Goal: Contribute content: Contribute content

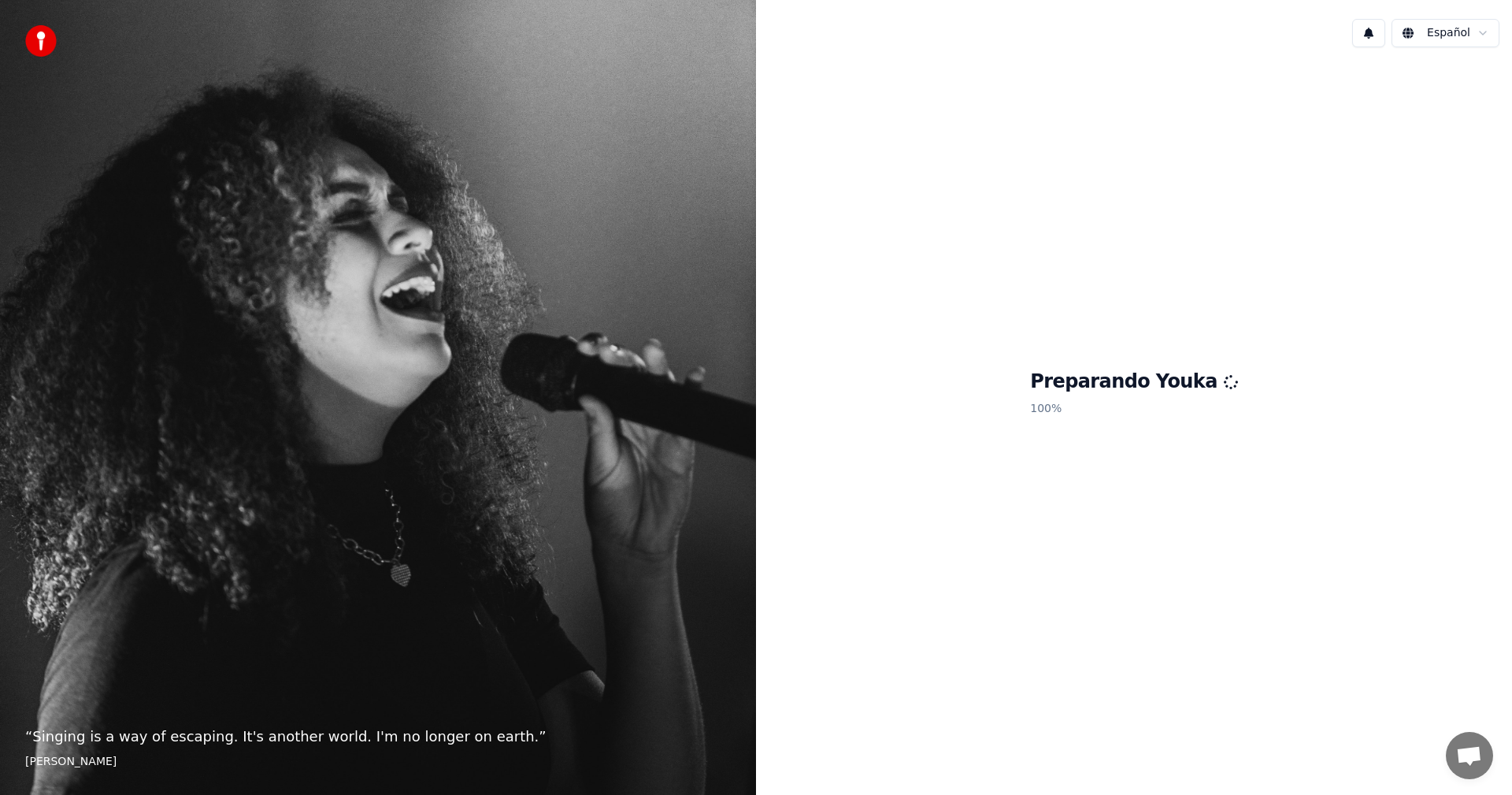
scroll to position [45, 0]
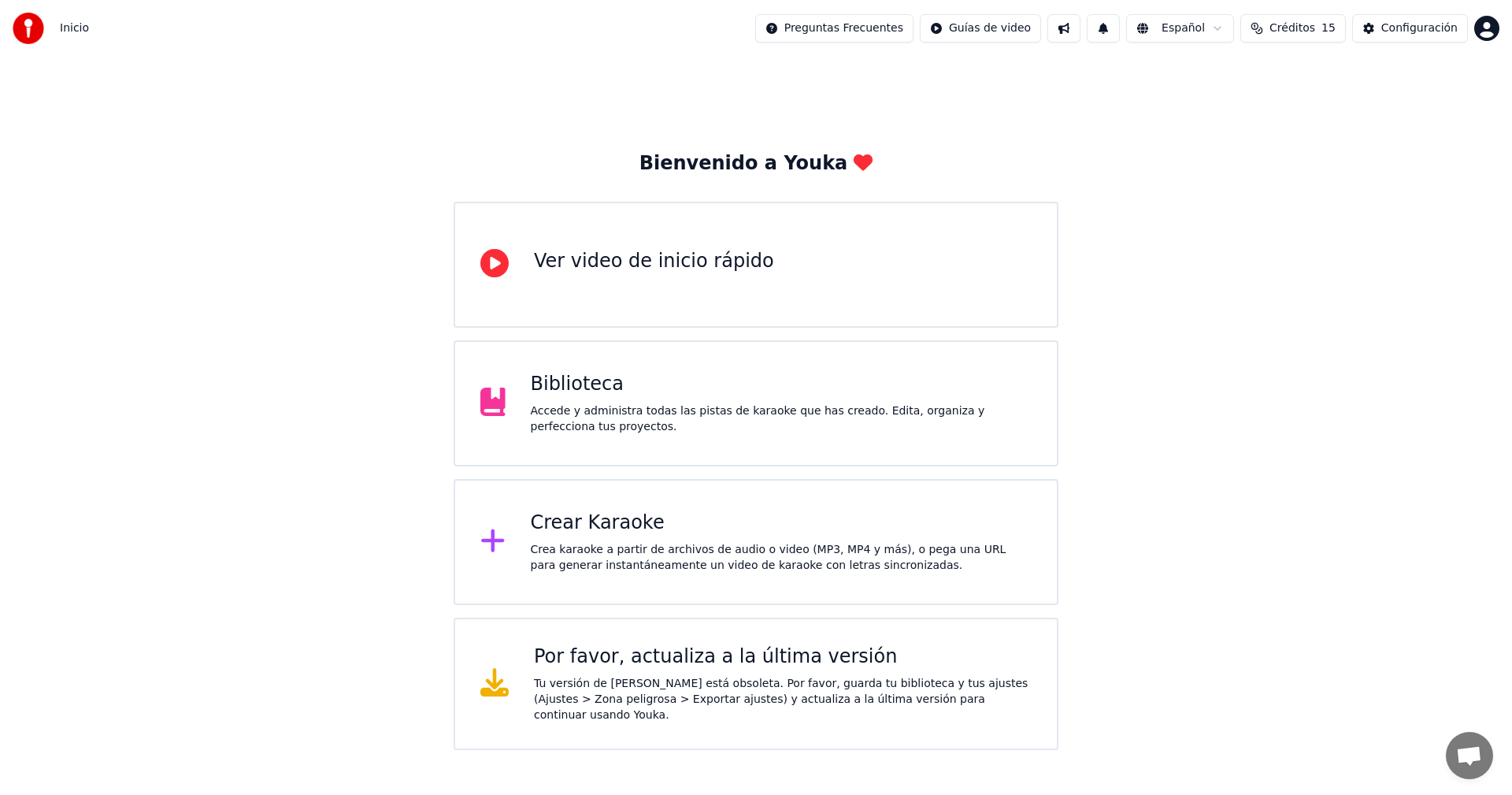
click at [1307, 19] on button "Créditos 15" at bounding box center [1293, 28] width 106 height 28
click at [1491, 29] on html "Inicio Preguntas Frecuentes Guías de video Español Créditos 15 Configuración Bi…" at bounding box center [756, 375] width 1512 height 750
click at [1181, 151] on html "Inicio Preguntas Frecuentes Guías de video Español Créditos 15 Configuración Bi…" at bounding box center [756, 375] width 1512 height 750
click at [624, 404] on div "Accede y administra todas las pistas de karaoke que has creado. Edita, organiza…" at bounding box center [781, 418] width 502 height 32
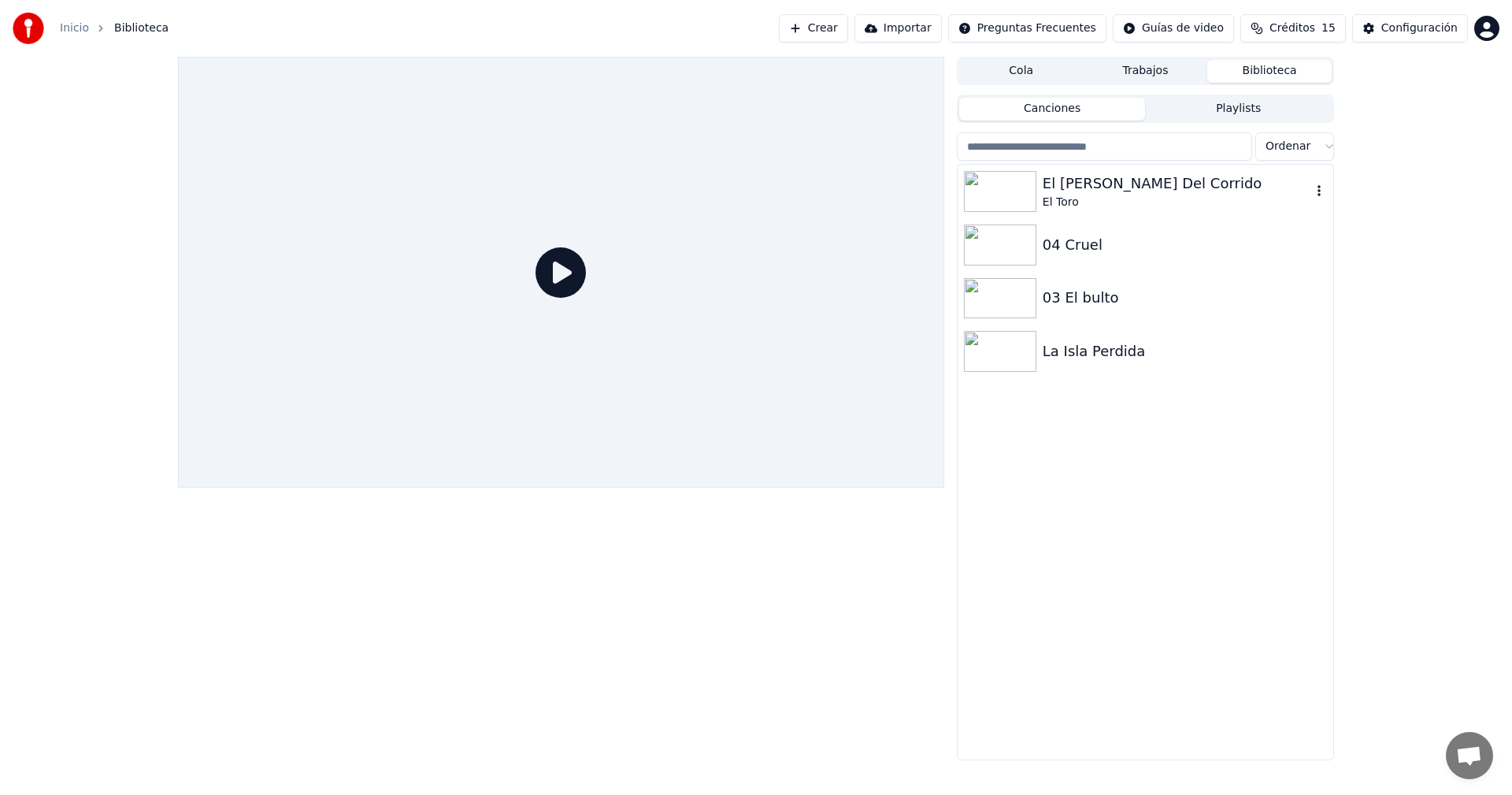
click at [1103, 194] on div "El Toro" at bounding box center [1176, 202] width 268 height 15
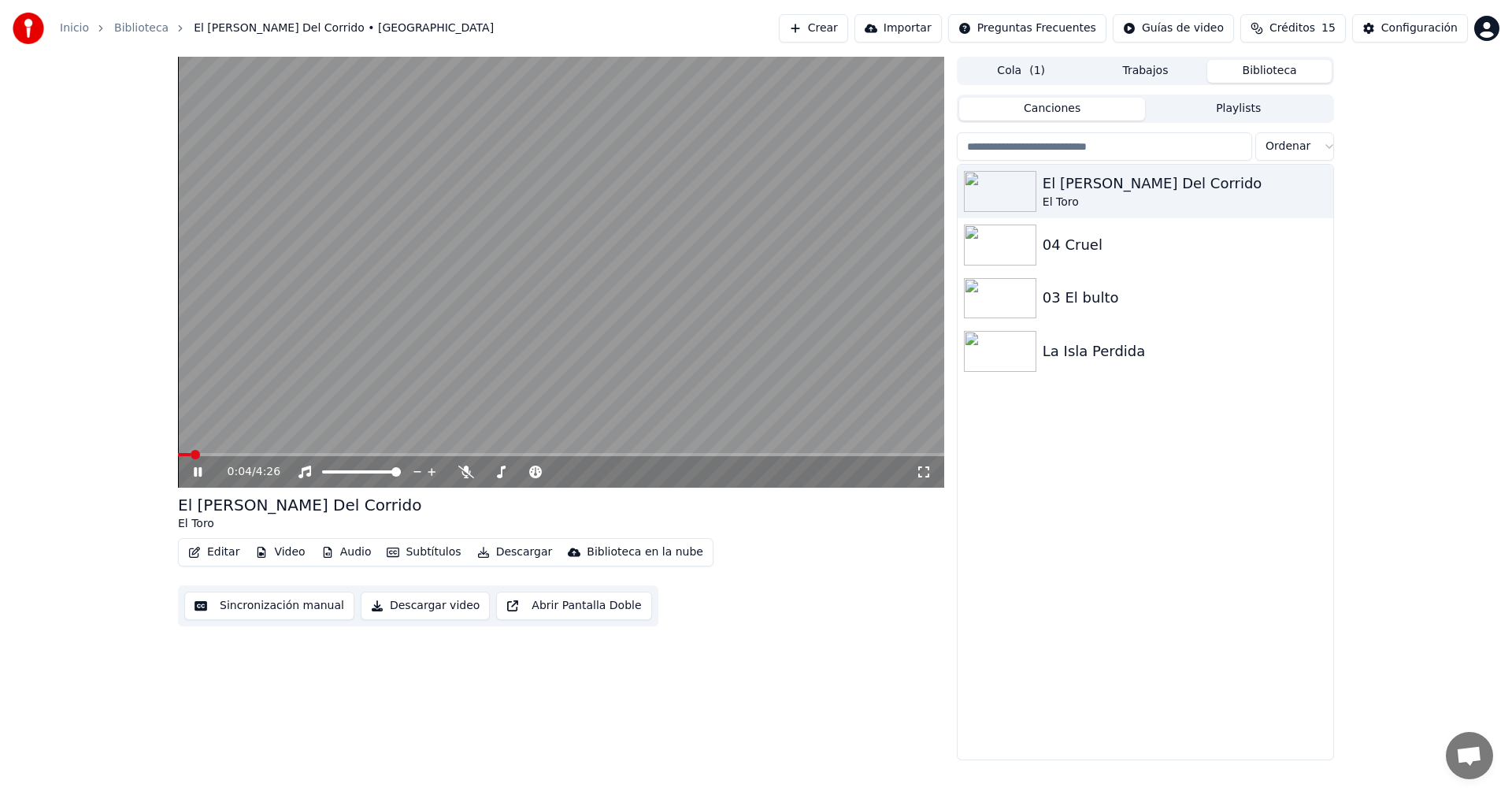
click at [463, 470] on icon at bounding box center [466, 471] width 15 height 13
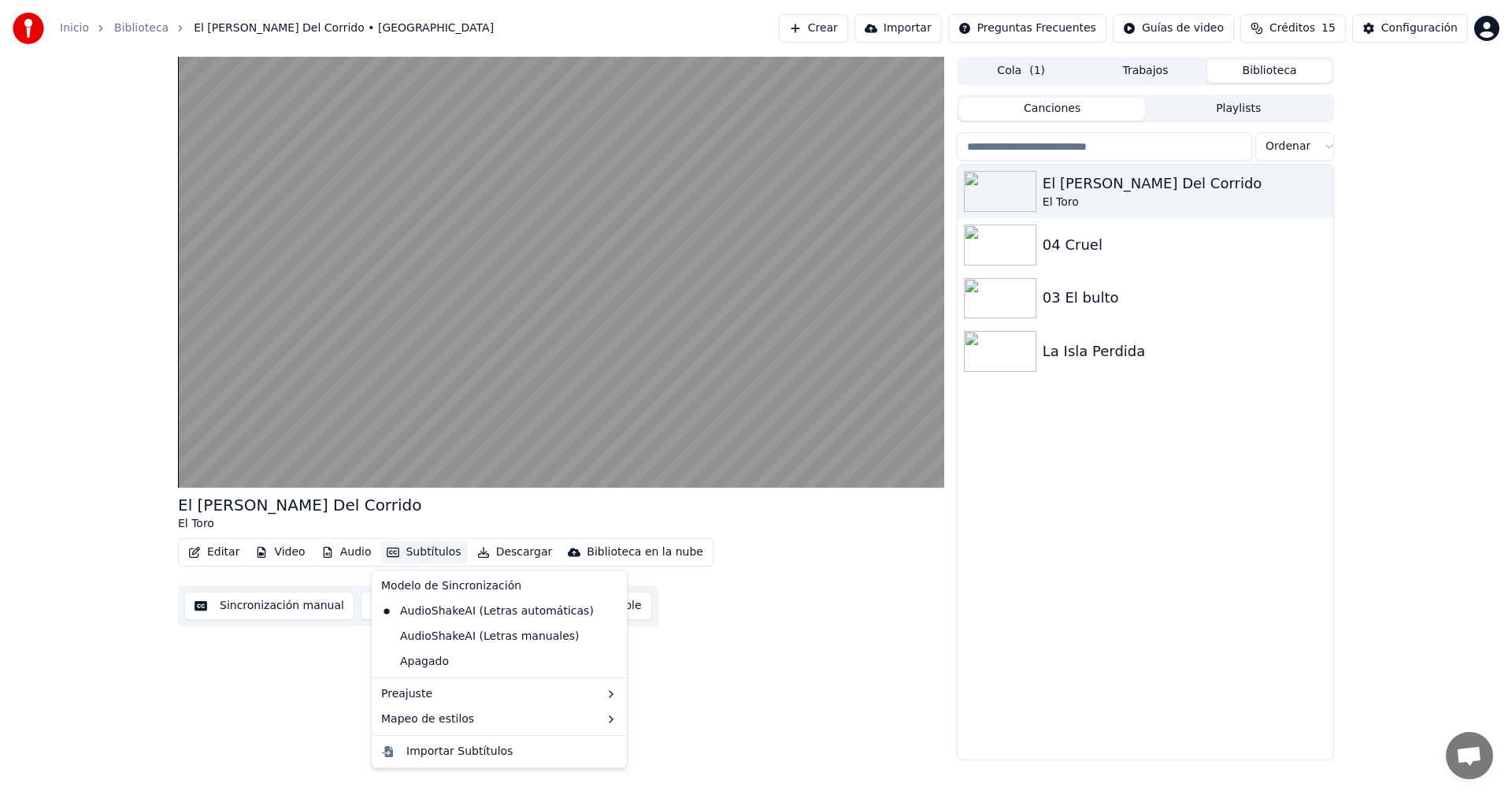
click at [411, 547] on button "Subtítulos" at bounding box center [423, 552] width 87 height 22
click at [421, 552] on button "Subtítulos" at bounding box center [423, 552] width 87 height 22
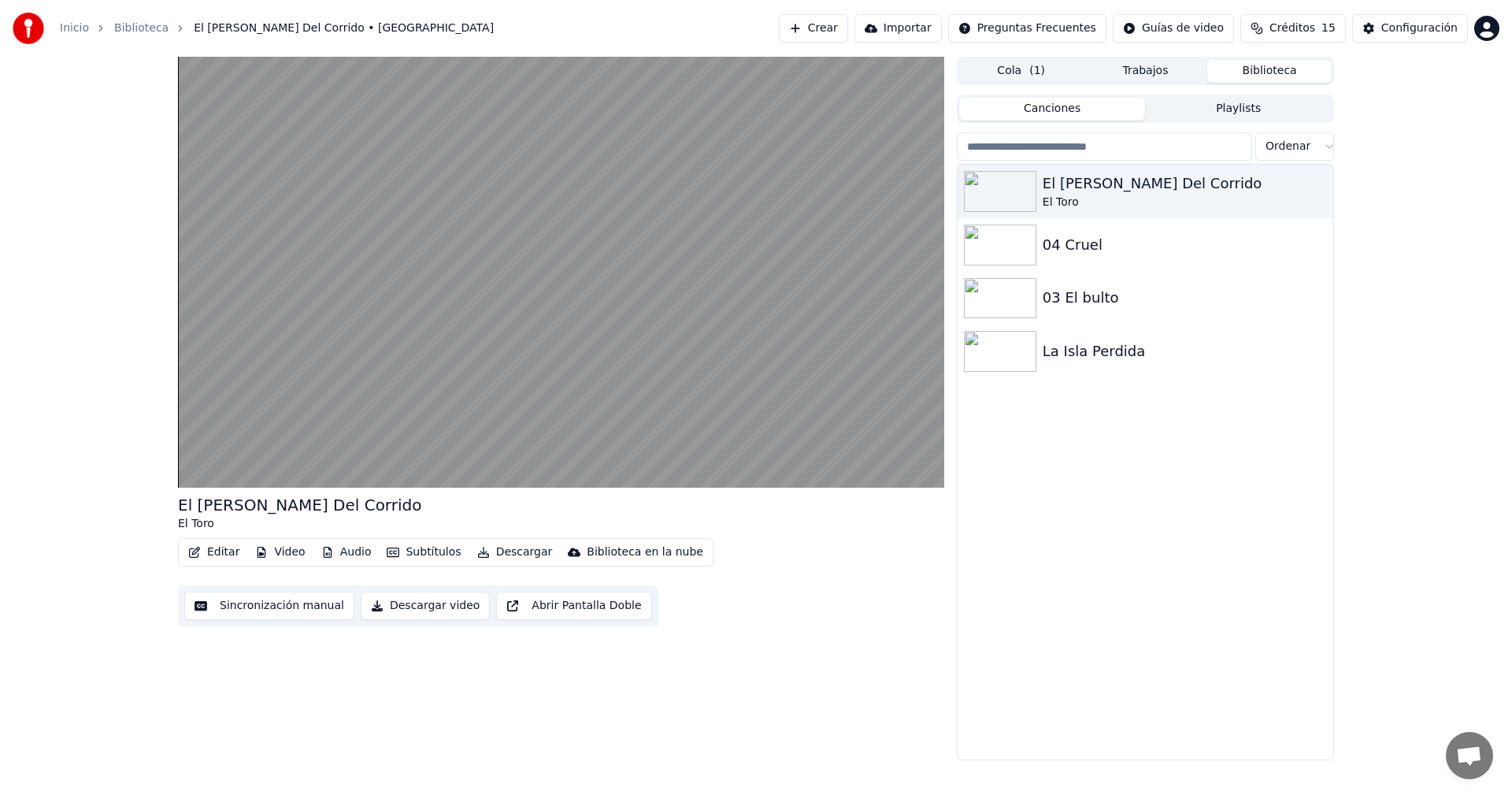
click at [233, 550] on button "Editar" at bounding box center [214, 552] width 64 height 22
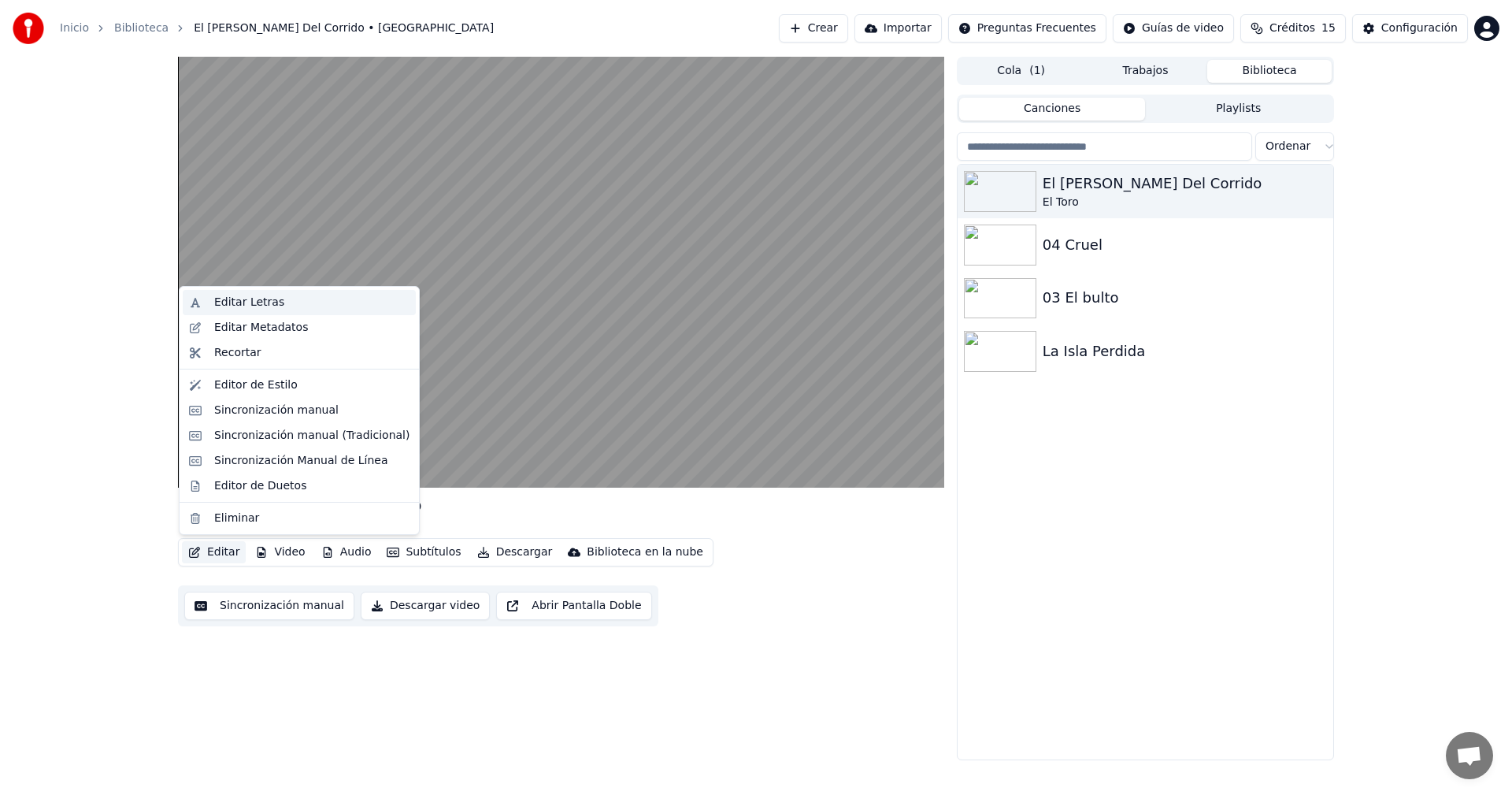
click at [264, 304] on div "Editar Letras" at bounding box center [249, 302] width 70 height 15
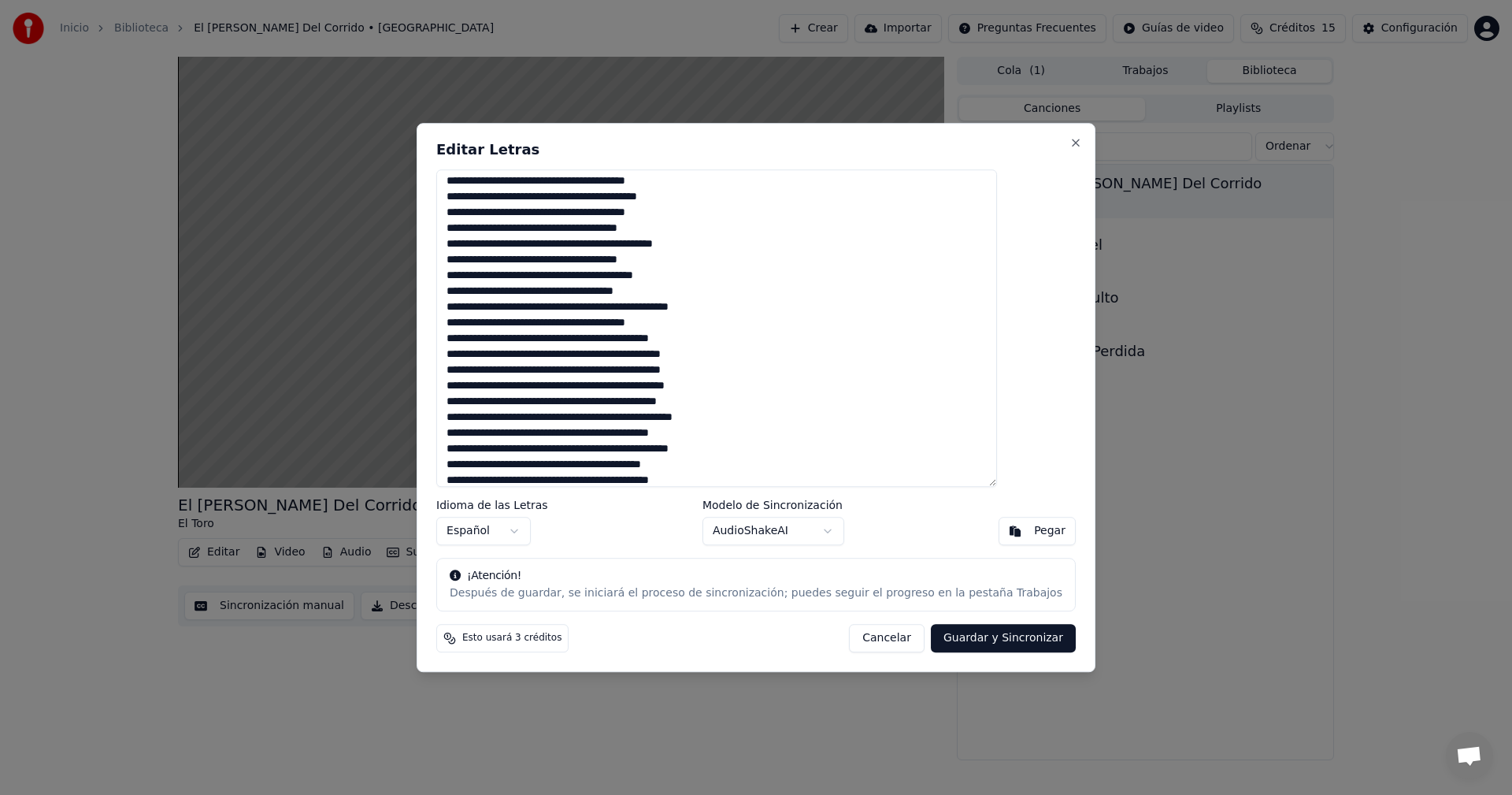
scroll to position [215, 0]
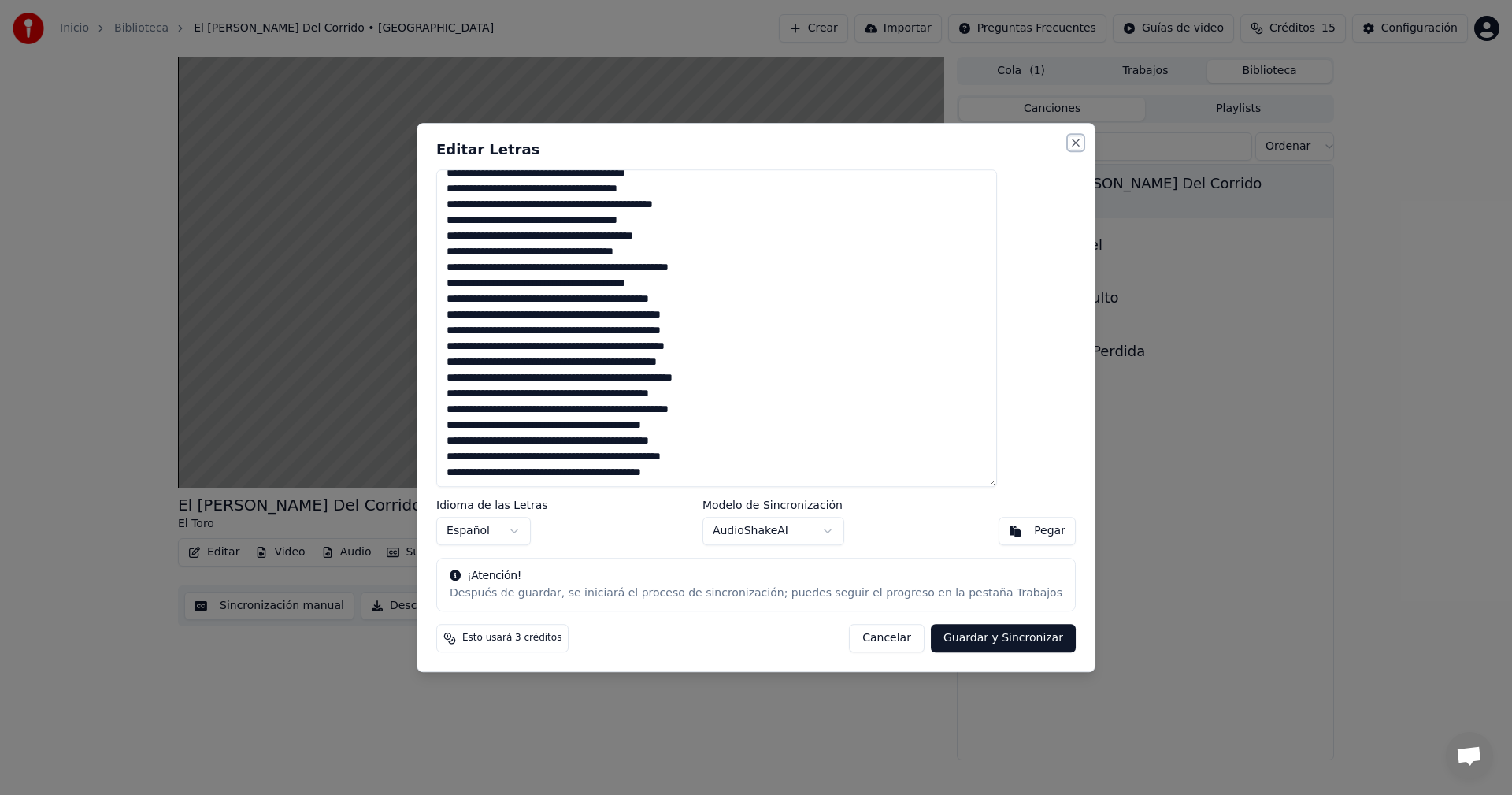
click at [1069, 141] on button "Close" at bounding box center [1075, 142] width 13 height 13
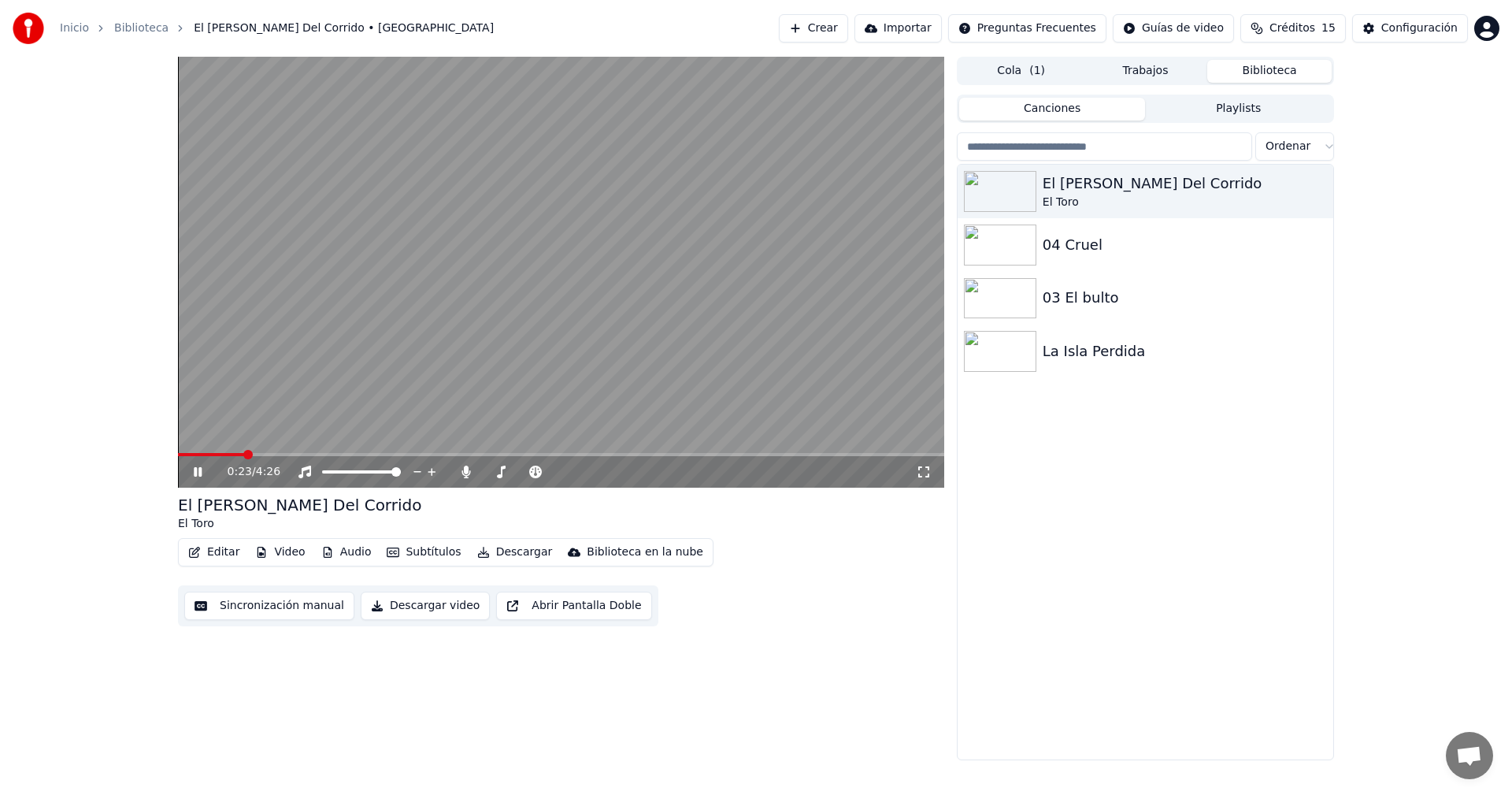
click at [496, 452] on video at bounding box center [561, 273] width 766 height 431
click at [524, 453] on span at bounding box center [561, 455] width 766 height 3
click at [533, 452] on video at bounding box center [561, 273] width 766 height 431
click at [564, 453] on span at bounding box center [561, 455] width 766 height 3
click at [588, 451] on video at bounding box center [561, 273] width 766 height 431
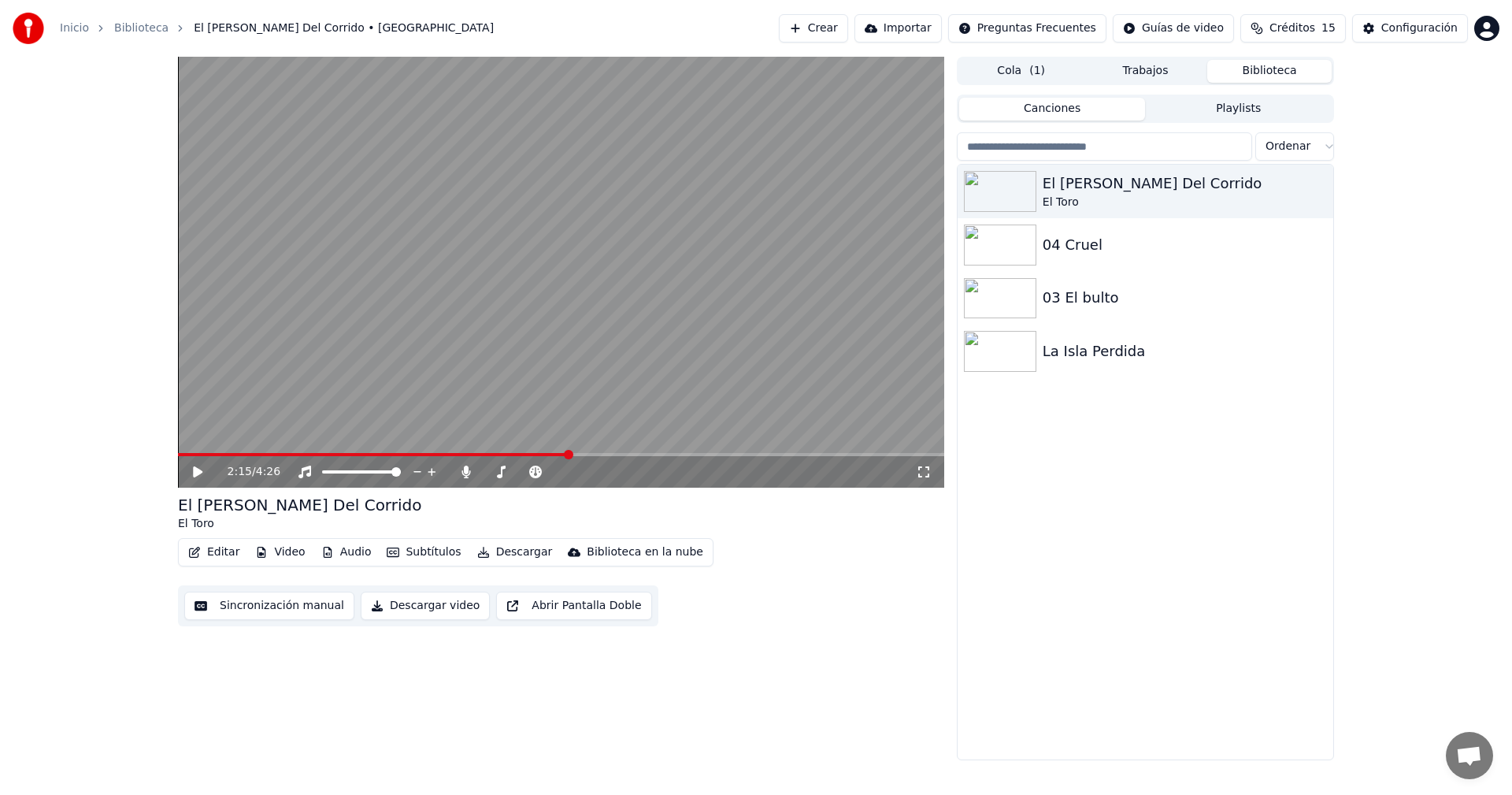
click at [589, 455] on span at bounding box center [561, 455] width 766 height 3
click at [609, 453] on span at bounding box center [561, 455] width 766 height 3
click at [619, 328] on video at bounding box center [561, 273] width 766 height 431
click at [214, 555] on button "Editar" at bounding box center [214, 552] width 64 height 22
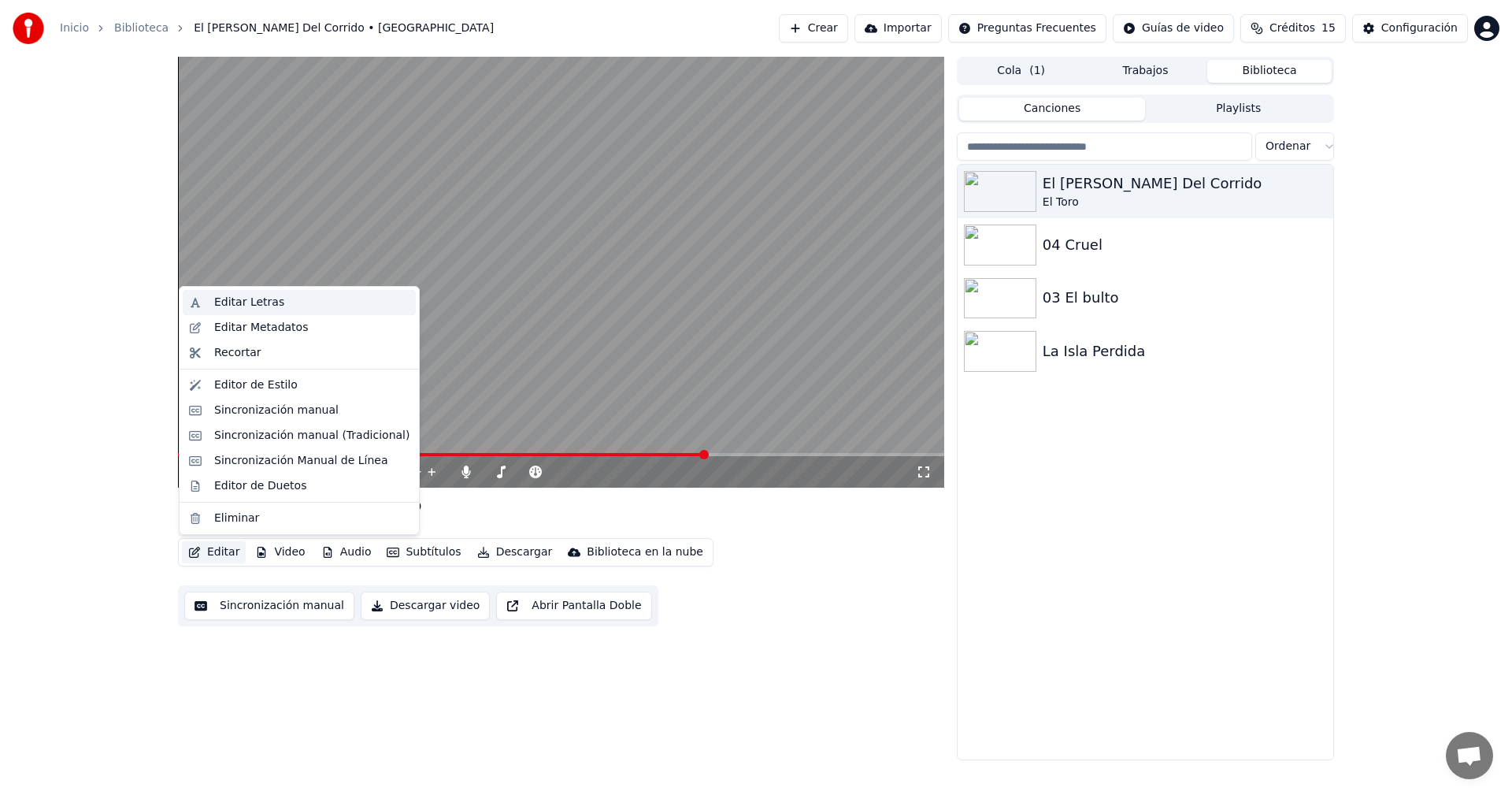
click at [273, 302] on div "Editar Letras" at bounding box center [249, 302] width 70 height 15
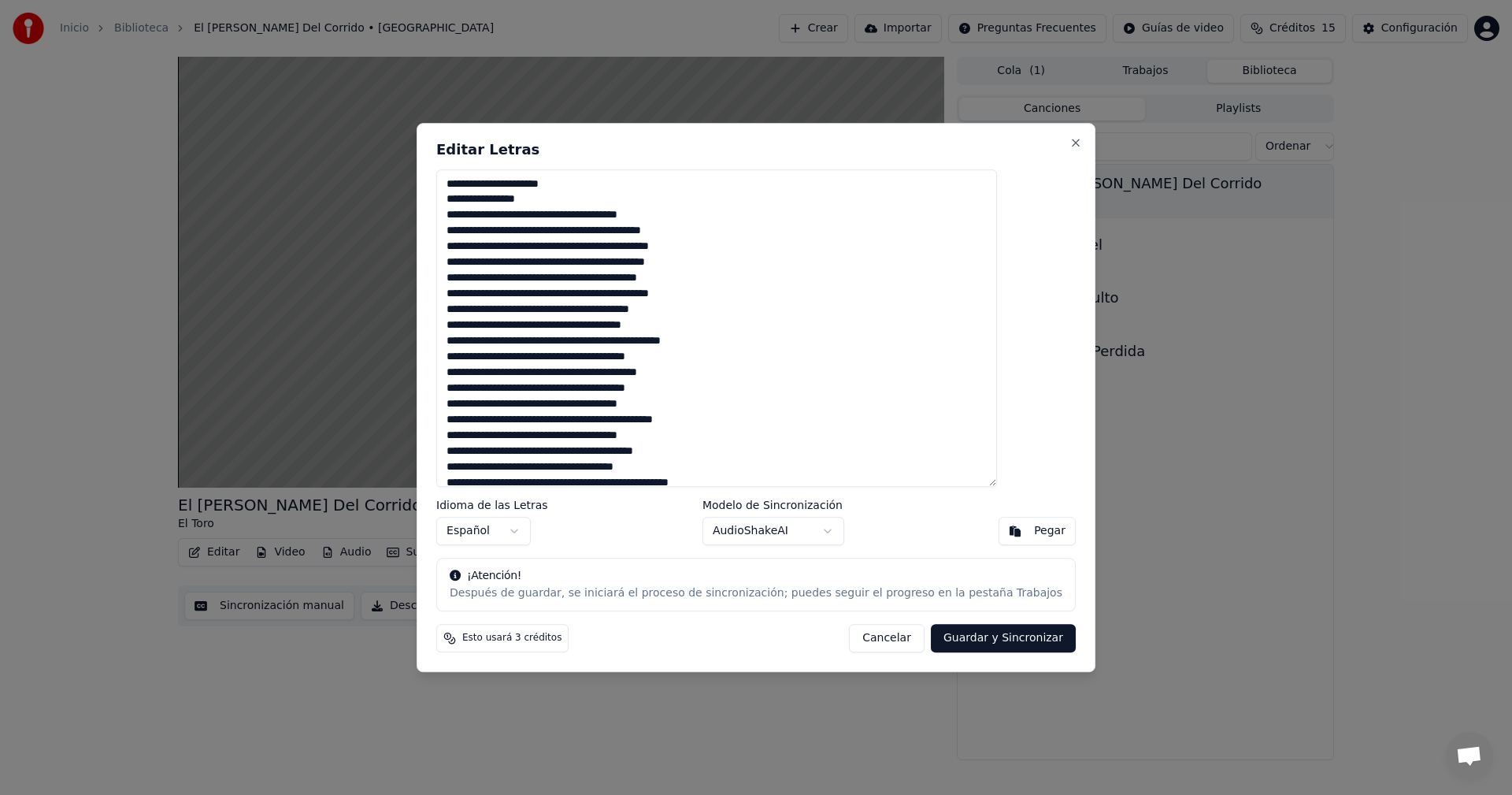
click at [974, 641] on button "Guardar y Sincronizar" at bounding box center [1003, 637] width 145 height 28
click at [960, 641] on div "Cancelar Guardar y Sincronizar" at bounding box center [952, 637] width 245 height 28
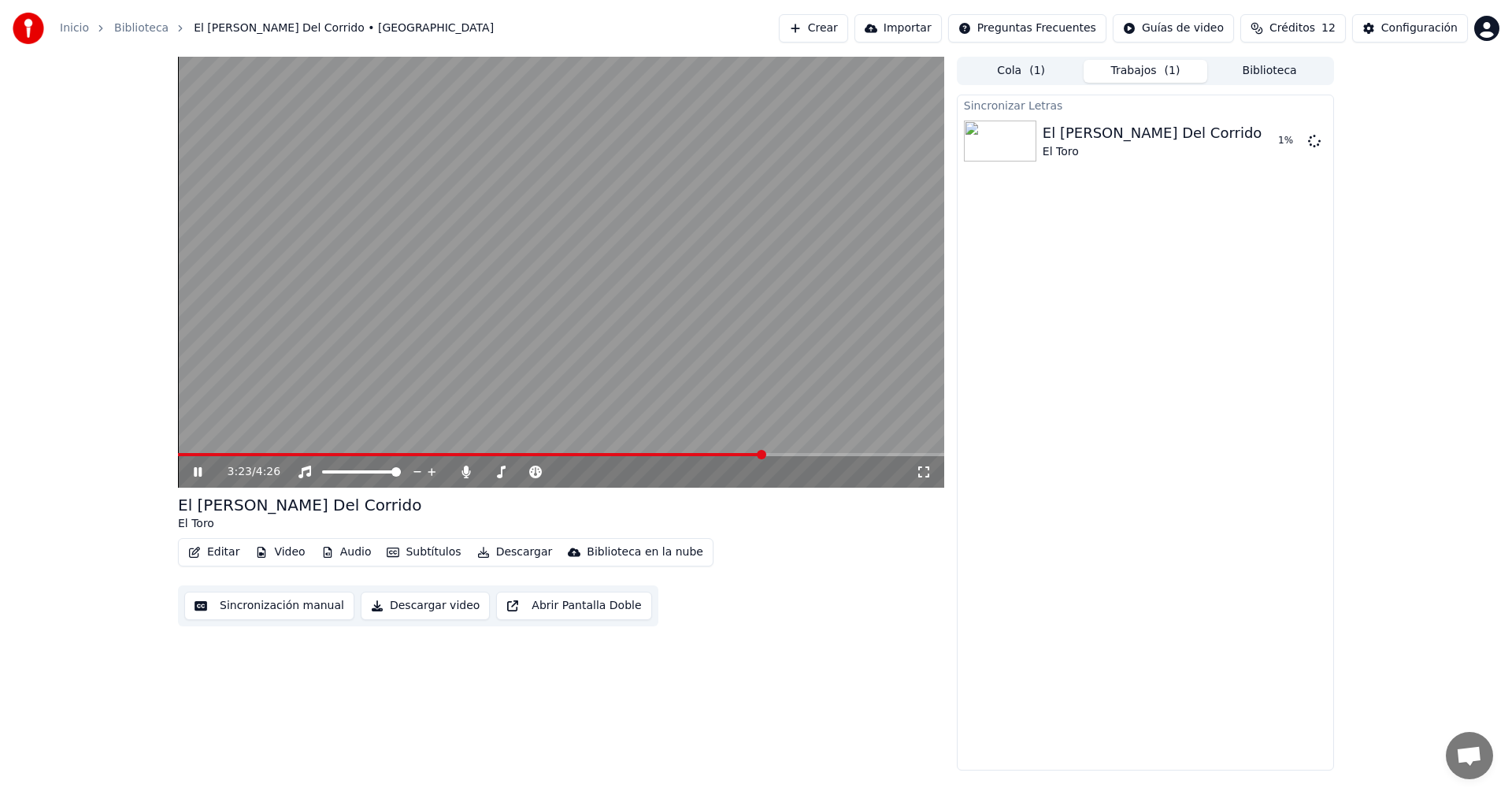
click at [609, 455] on span at bounding box center [471, 455] width 587 height 3
click at [74, 242] on div "2:39 / 4:26 El [PERSON_NAME] Del Corrido El Toro Editar Video Audio Subtítulos …" at bounding box center [756, 413] width 1512 height 713
click at [666, 459] on div "3:55 / 4:26" at bounding box center [561, 471] width 766 height 32
click at [670, 456] on span at bounding box center [518, 455] width 680 height 3
click at [533, 364] on video at bounding box center [561, 273] width 766 height 431
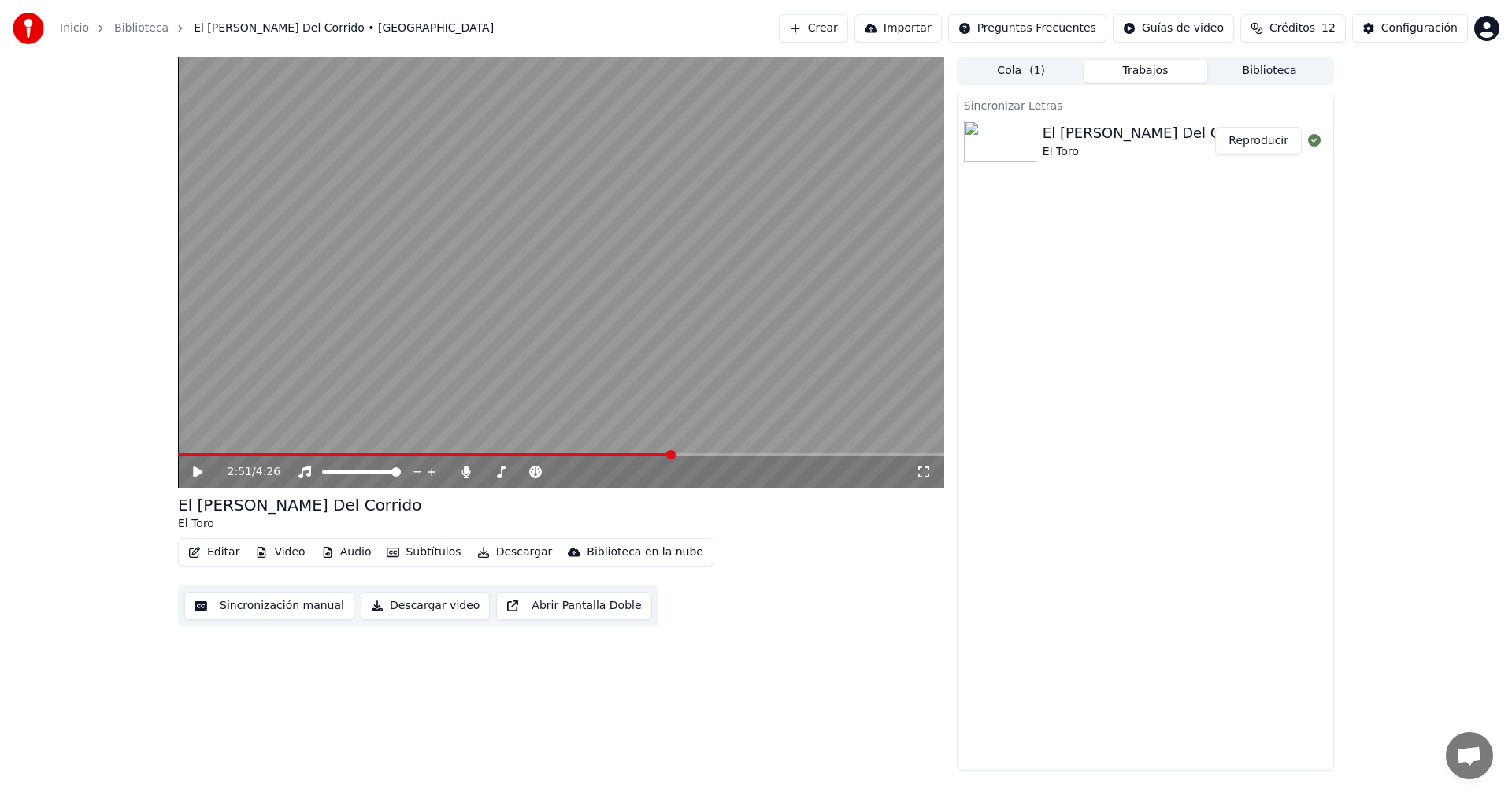
click at [678, 453] on span at bounding box center [561, 455] width 766 height 3
click at [683, 453] on span at bounding box center [561, 455] width 766 height 3
click at [693, 453] on span at bounding box center [561, 455] width 766 height 3
click at [585, 311] on video at bounding box center [561, 273] width 766 height 431
click at [453, 224] on video at bounding box center [561, 273] width 766 height 431
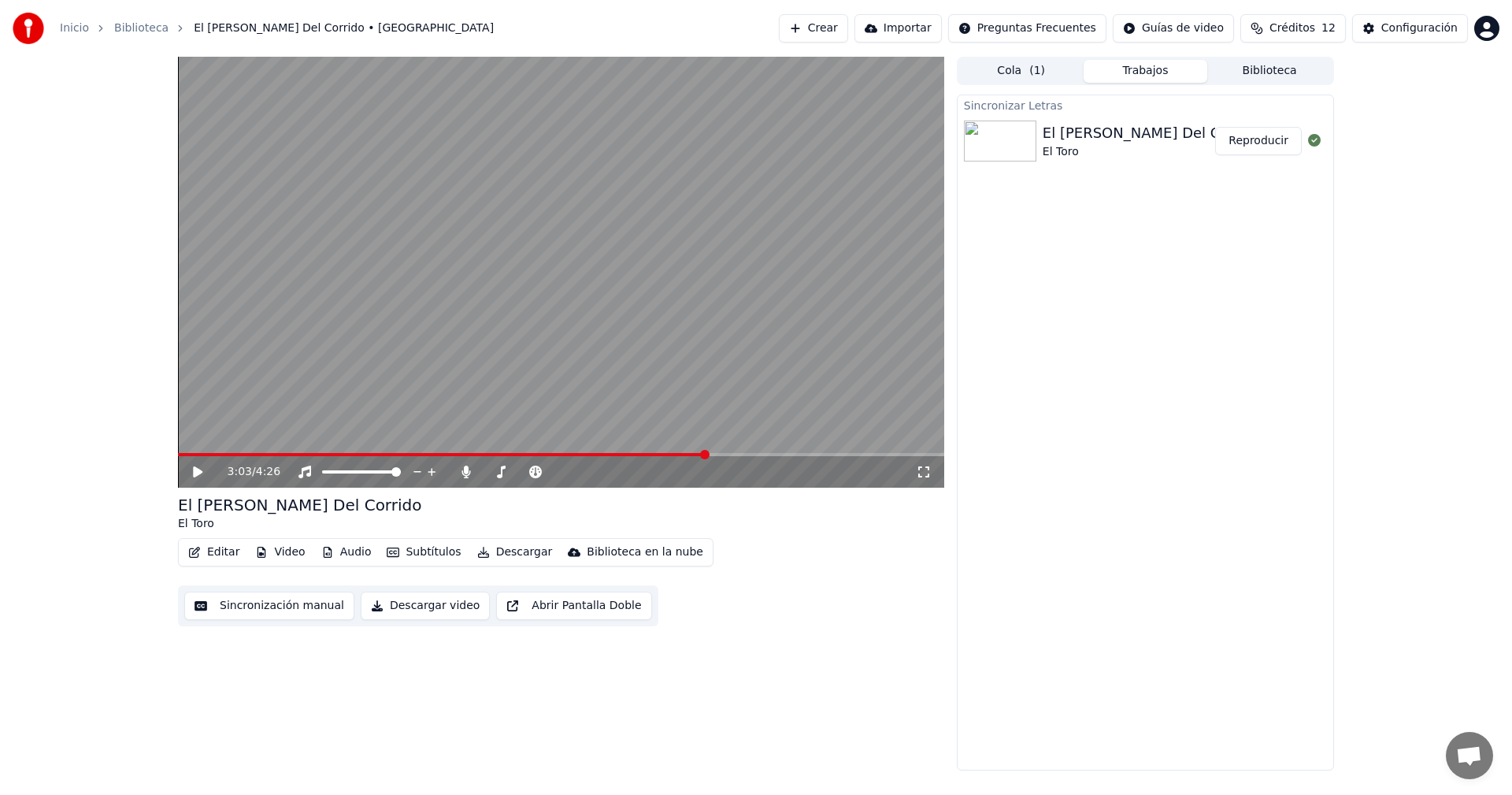
click at [588, 211] on video at bounding box center [561, 273] width 766 height 431
click at [1477, 754] on span "Open chat" at bounding box center [1469, 757] width 26 height 22
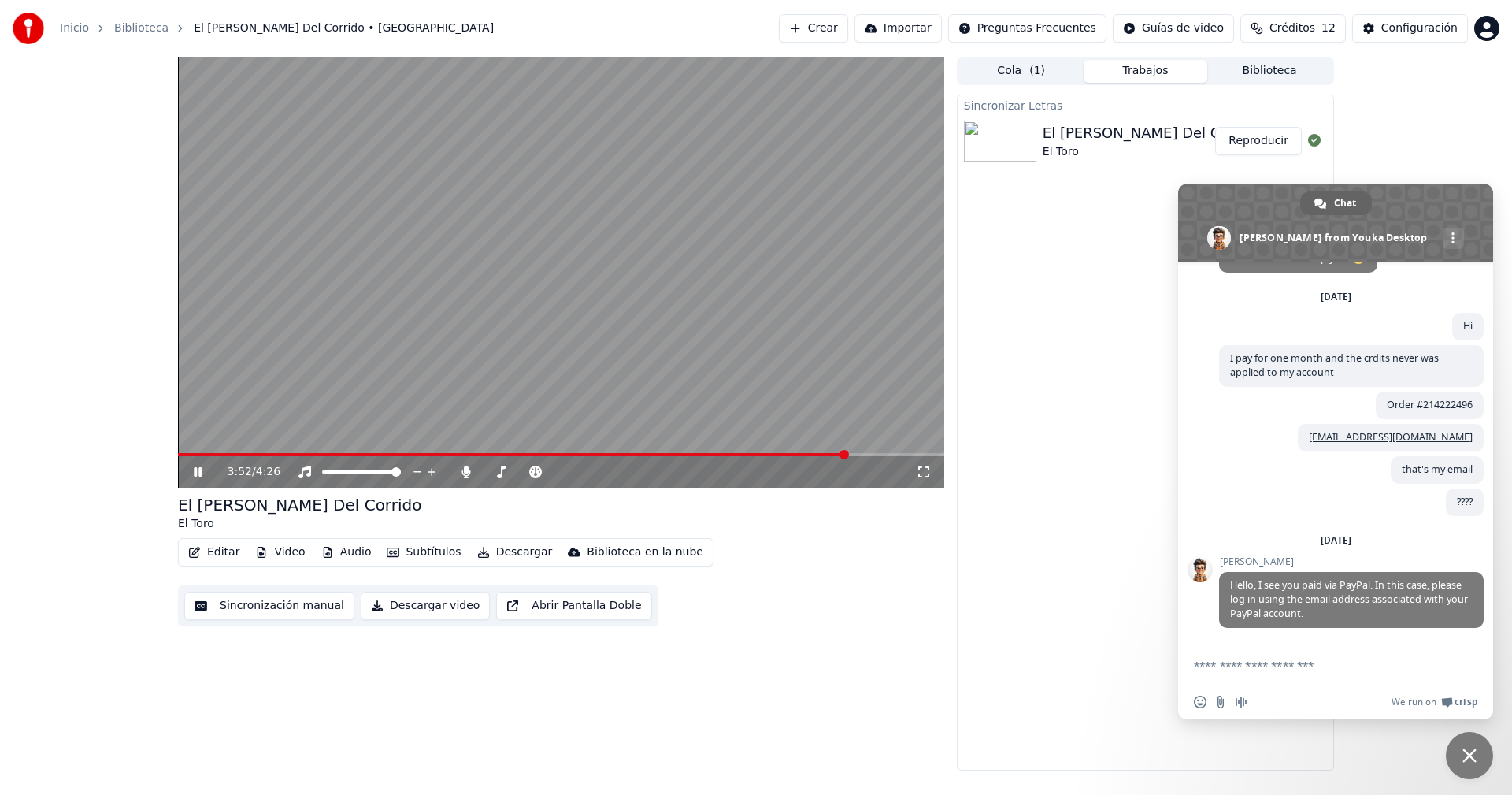
click at [1277, 665] on textarea "Compose your message..." at bounding box center [1319, 665] width 252 height 39
click at [198, 471] on icon at bounding box center [209, 471] width 37 height 13
click at [210, 549] on button "Editar" at bounding box center [214, 552] width 64 height 22
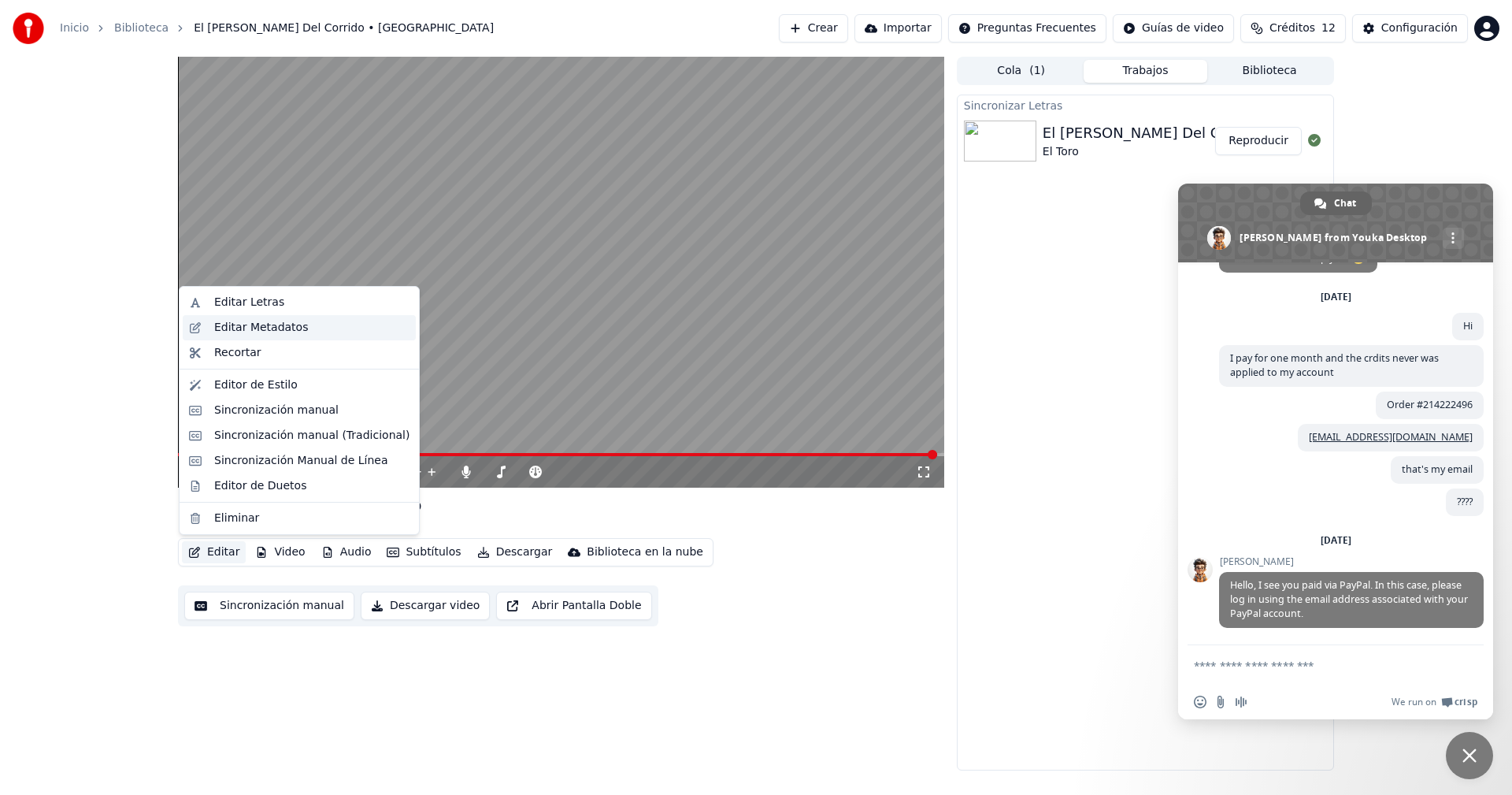
click at [266, 316] on div "Editar Metadatos" at bounding box center [299, 328] width 233 height 26
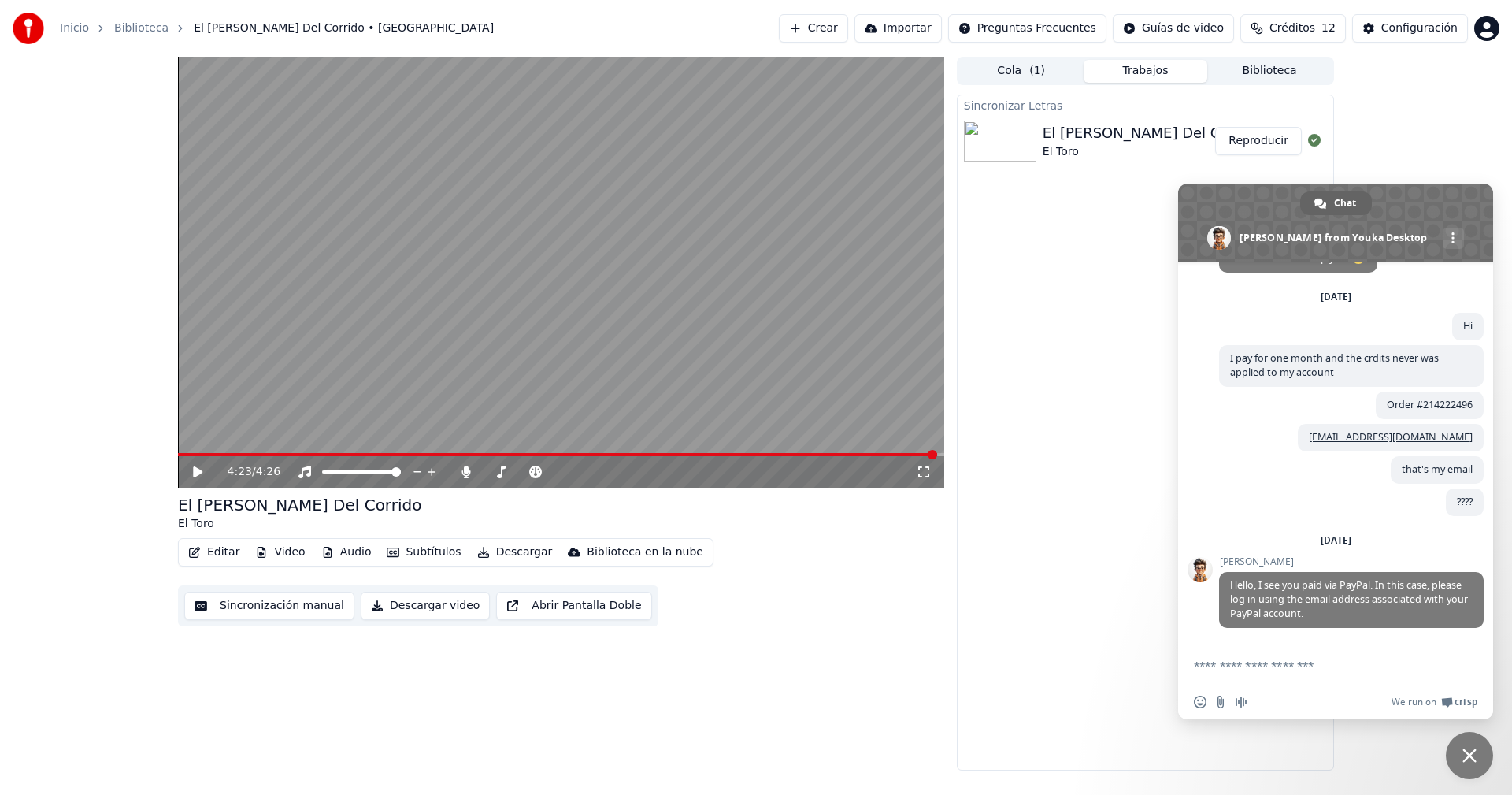
click at [206, 551] on button "Editar" at bounding box center [214, 552] width 64 height 22
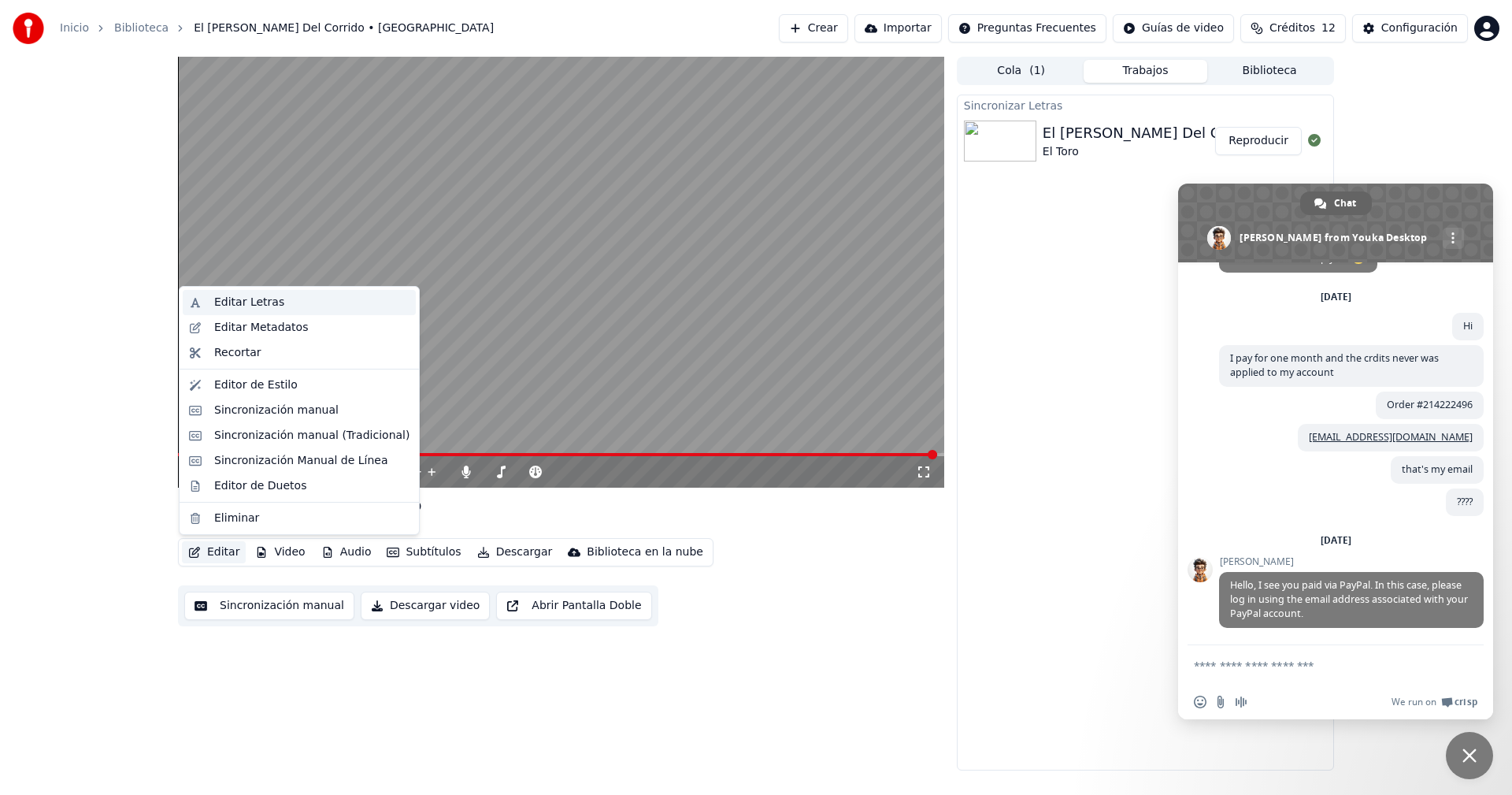
click at [239, 298] on div "Editar Letras" at bounding box center [249, 302] width 70 height 15
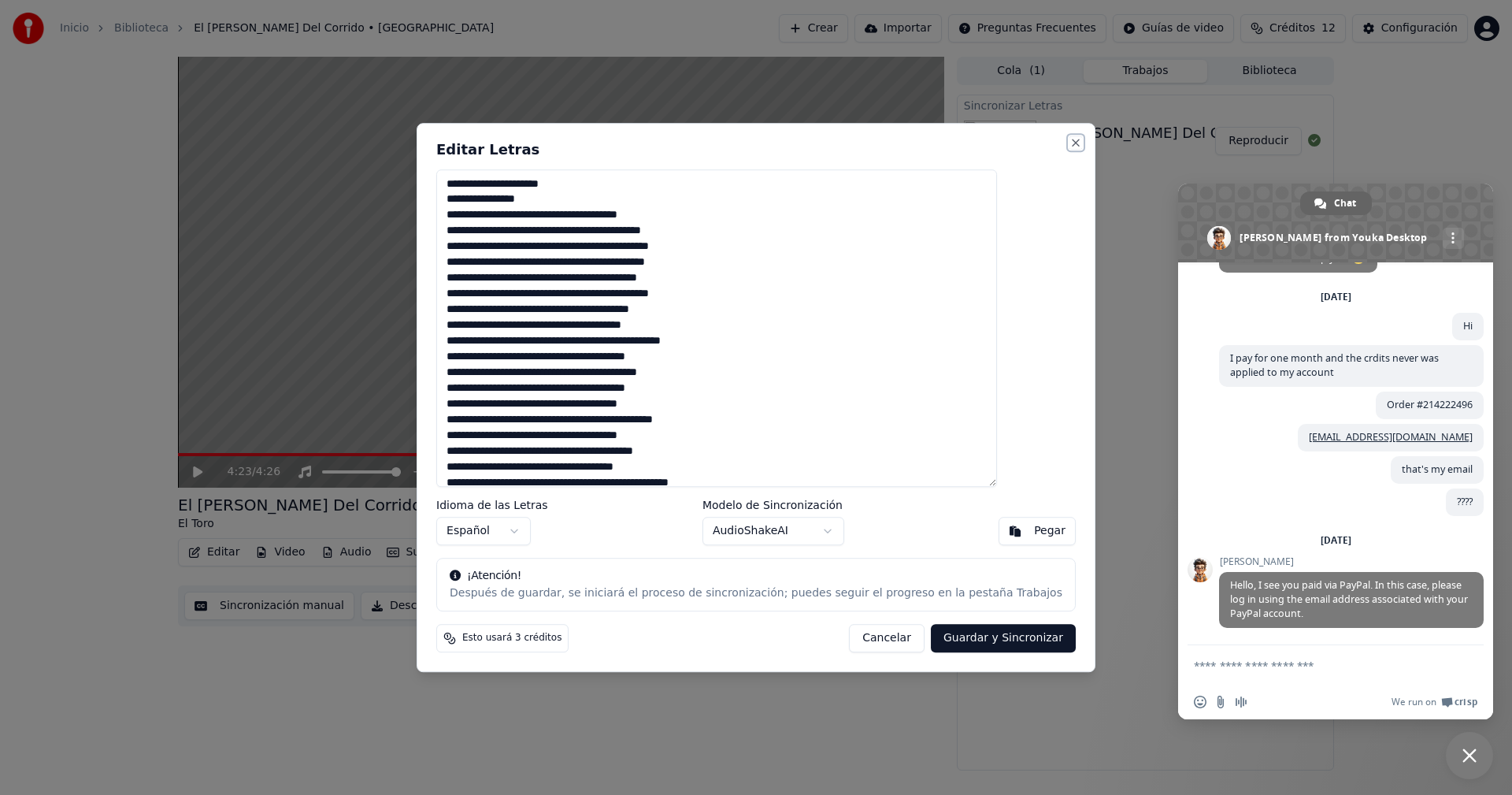
click at [1069, 146] on button "Close" at bounding box center [1075, 142] width 13 height 13
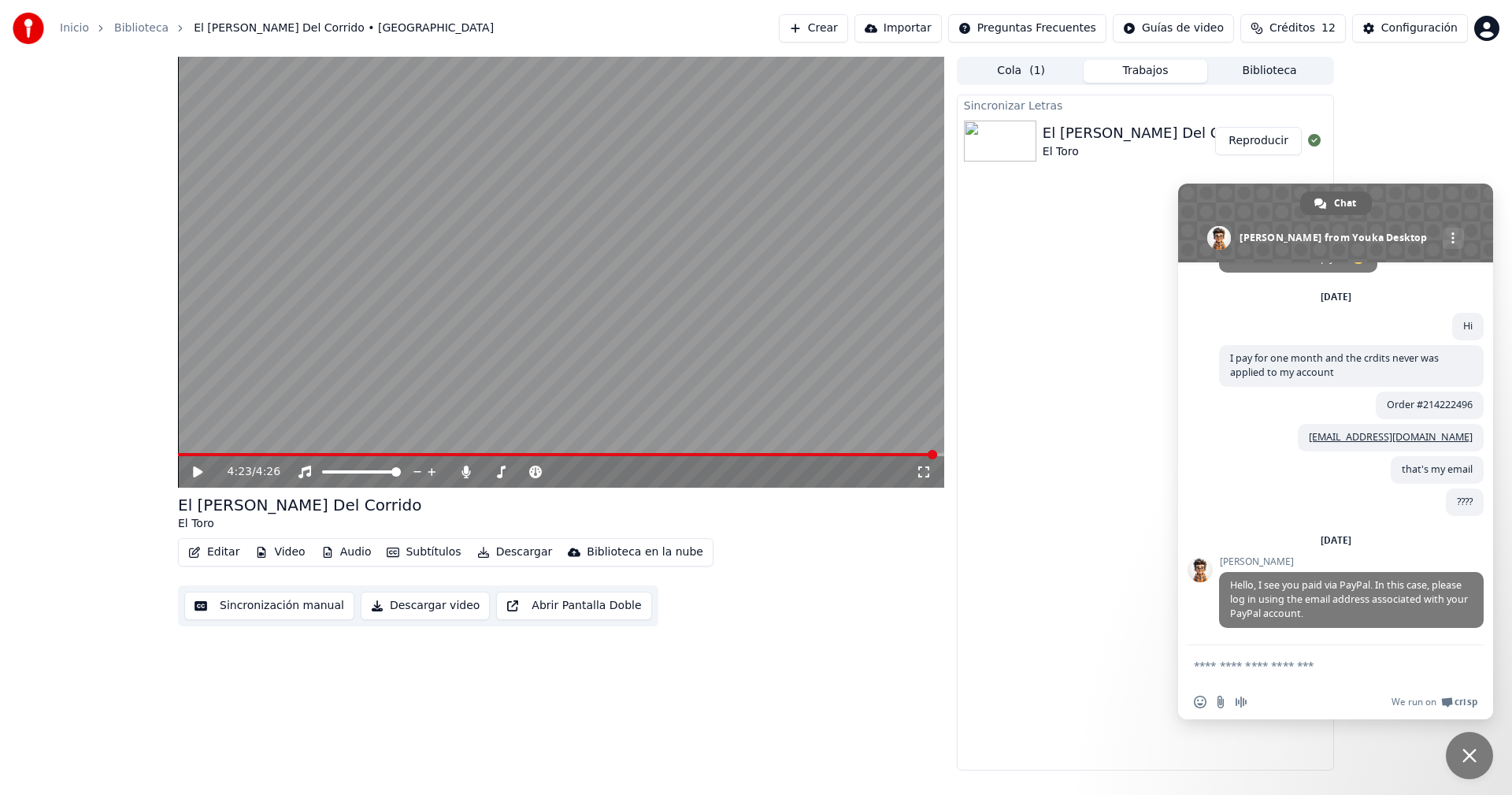
click at [201, 469] on icon at bounding box center [209, 471] width 37 height 13
click at [183, 453] on span at bounding box center [559, 455] width 762 height 3
click at [188, 456] on span at bounding box center [193, 454] width 9 height 9
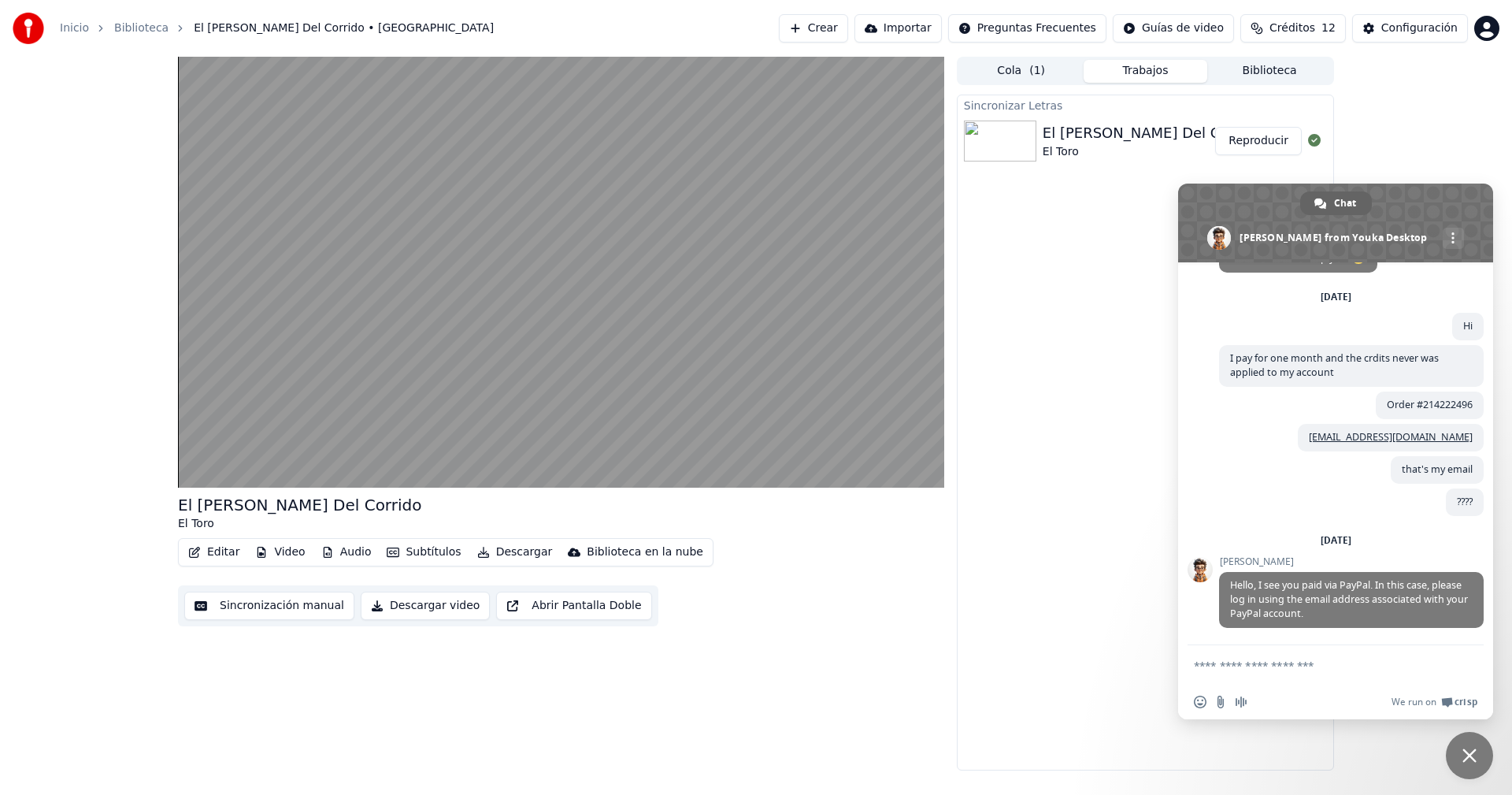
click at [1279, 27] on span "Créditos" at bounding box center [1292, 28] width 46 height 15
click at [1317, 149] on button "Actualizar" at bounding box center [1292, 145] width 94 height 28
click at [1315, 664] on textarea "Compose your message..." at bounding box center [1319, 665] width 252 height 39
type textarea "**********"
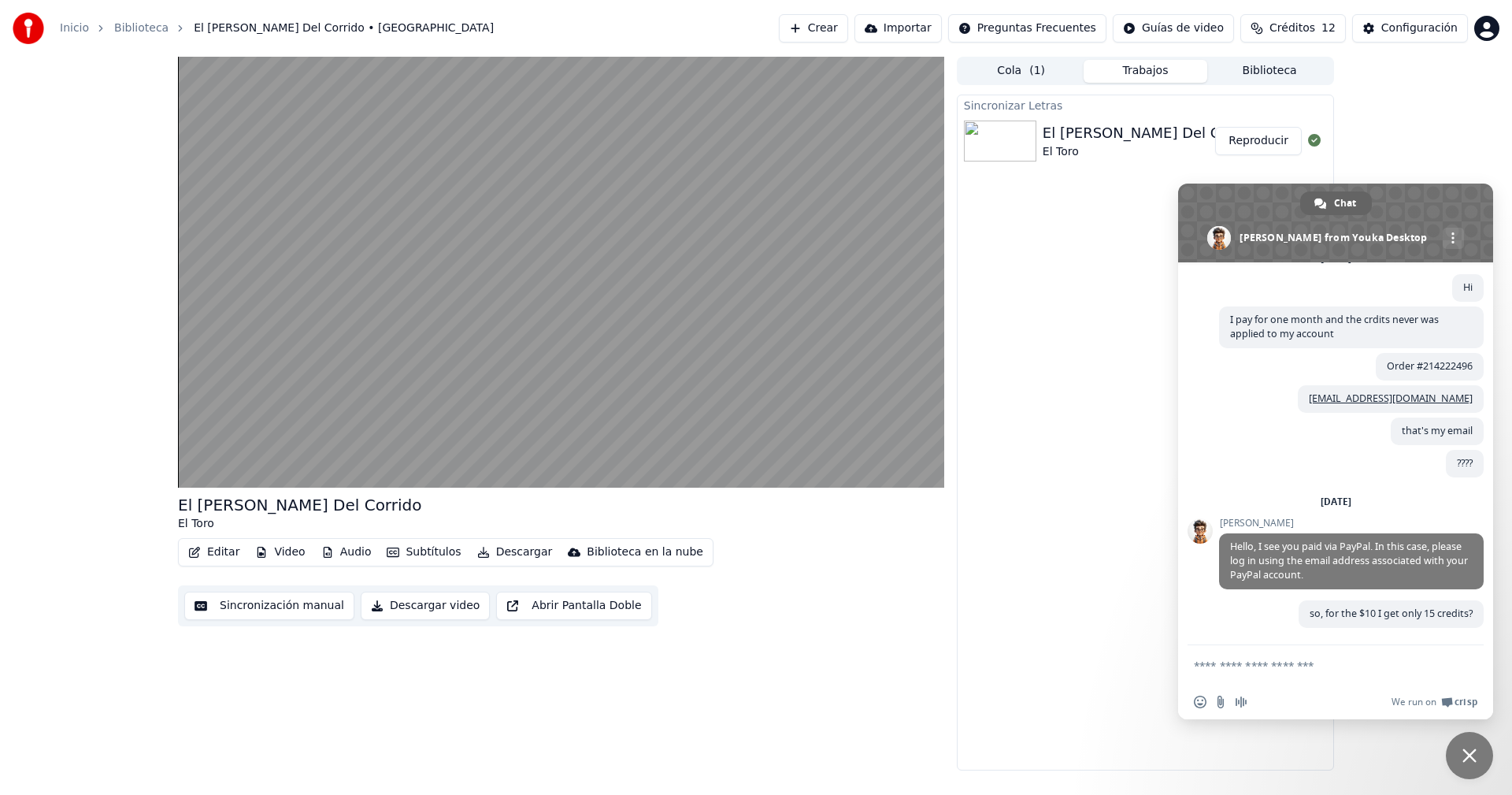
scroll to position [84, 0]
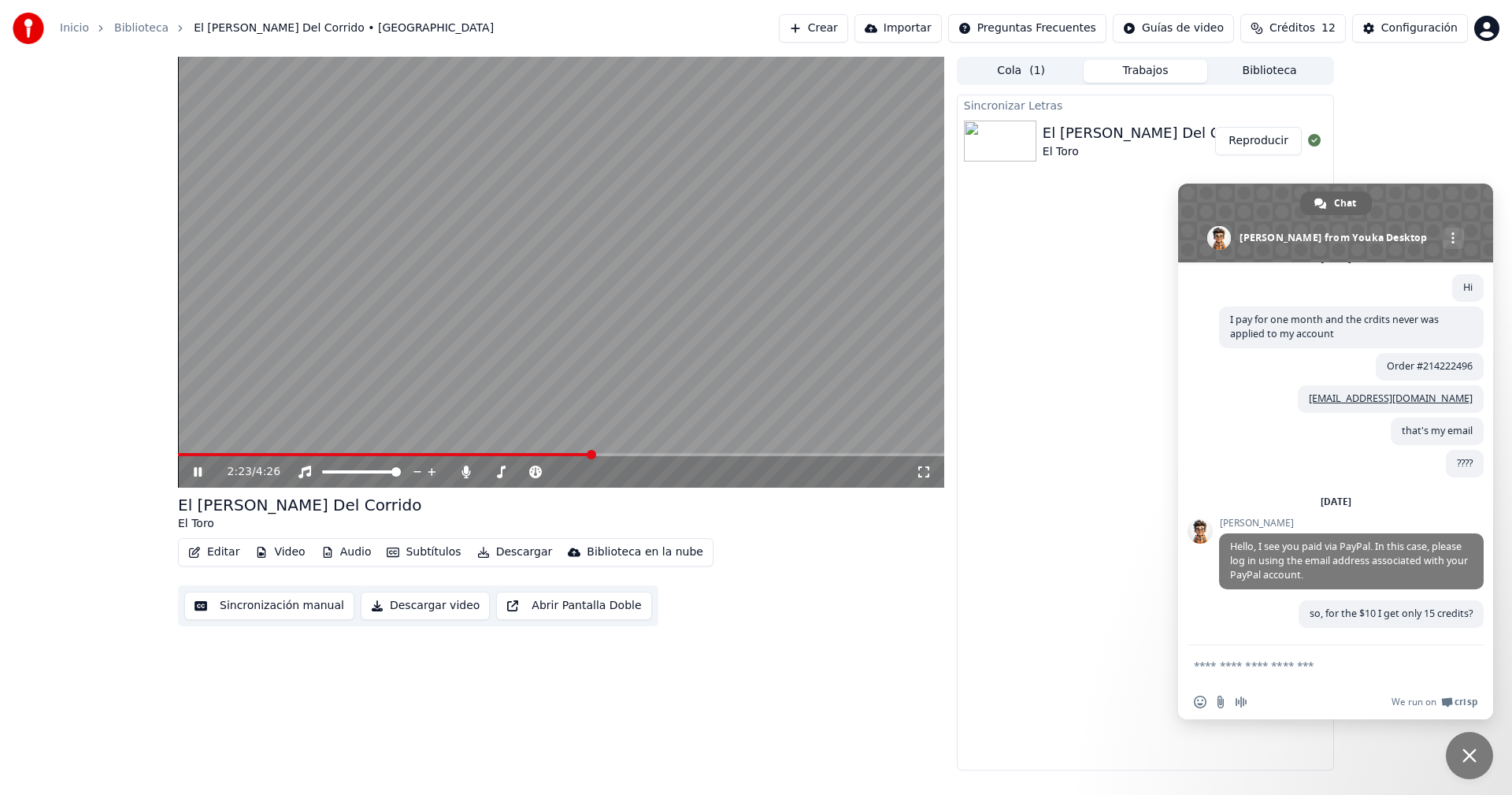
click at [550, 454] on span at bounding box center [384, 455] width 413 height 3
click at [195, 468] on icon at bounding box center [197, 471] width 8 height 9
click at [214, 555] on button "Editar" at bounding box center [214, 552] width 64 height 22
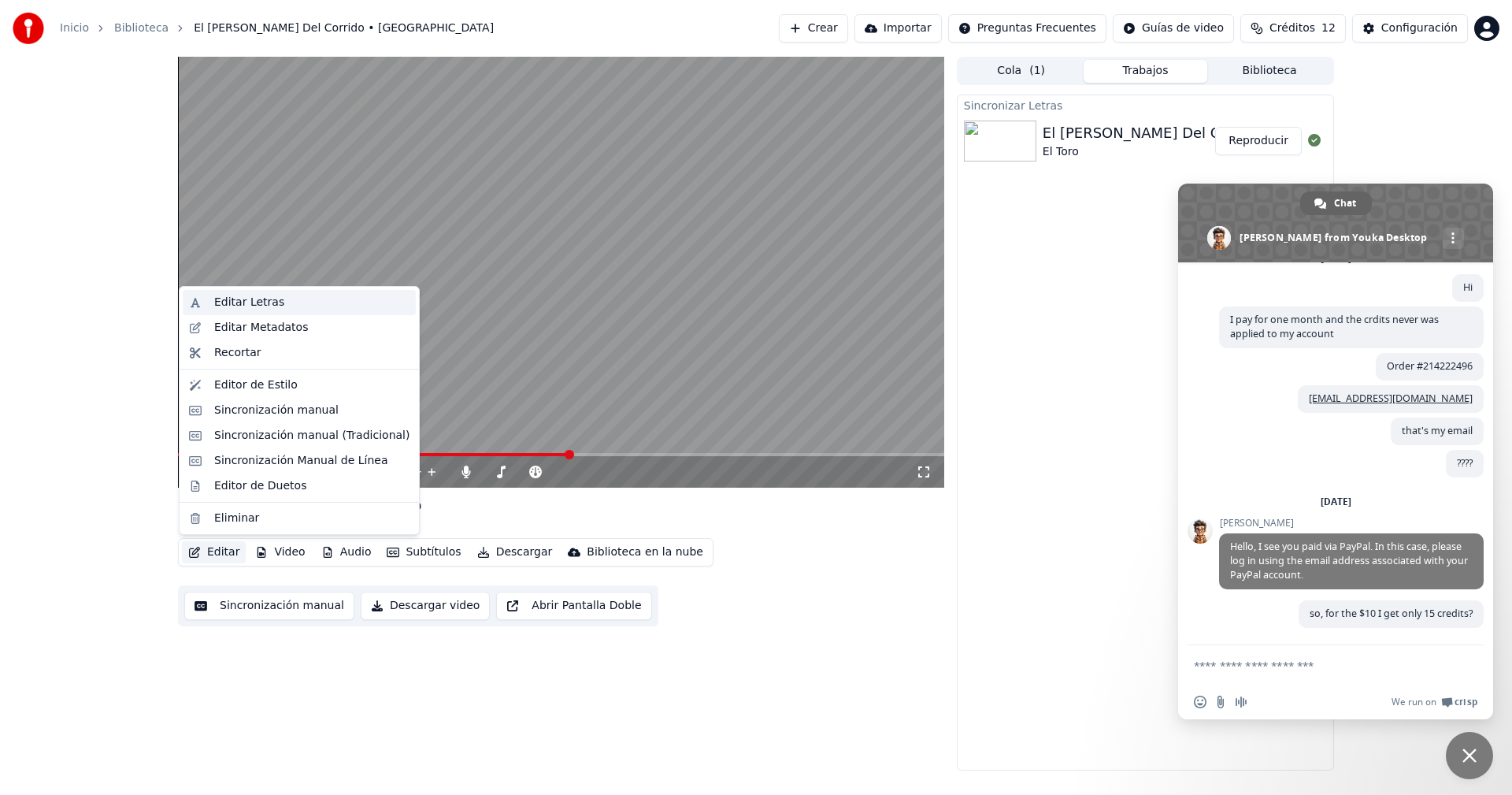
click at [279, 303] on div "Editar Letras" at bounding box center [311, 302] width 195 height 15
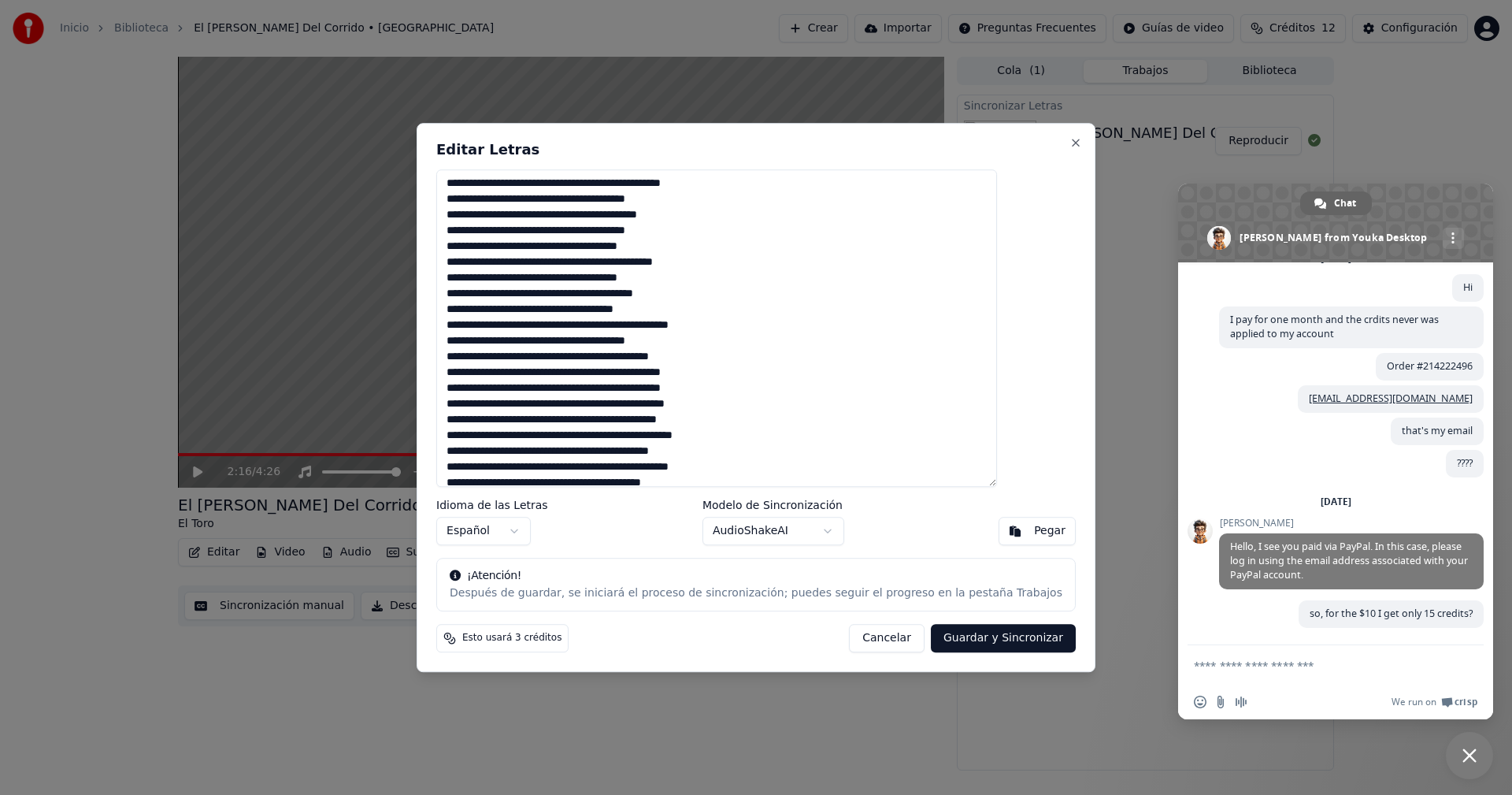
scroll to position [215, 0]
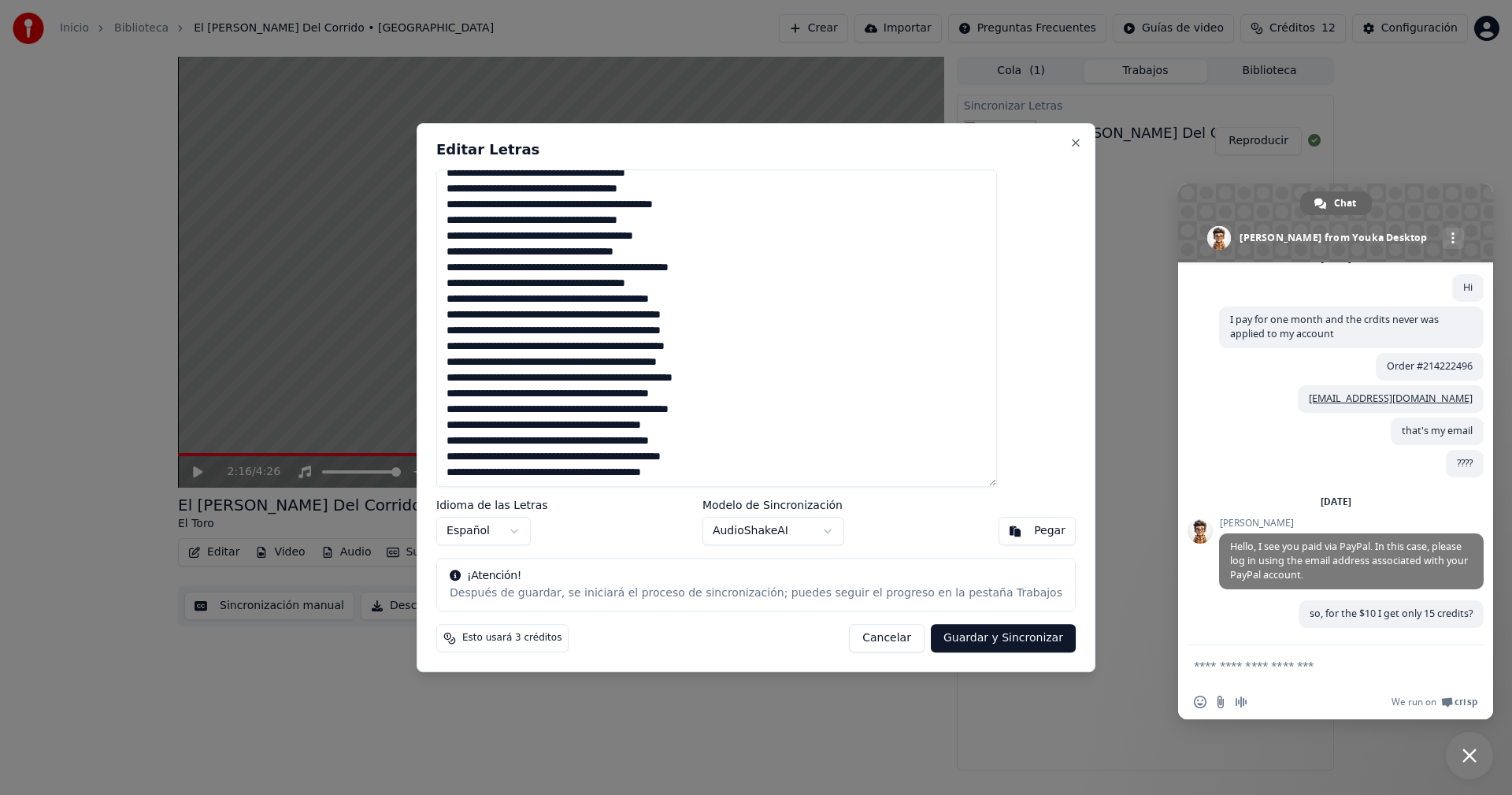
drag, startPoint x: 675, startPoint y: 202, endPoint x: 653, endPoint y: 203, distance: 22.0
click at [653, 203] on textarea at bounding box center [716, 328] width 561 height 318
type textarea "**********"
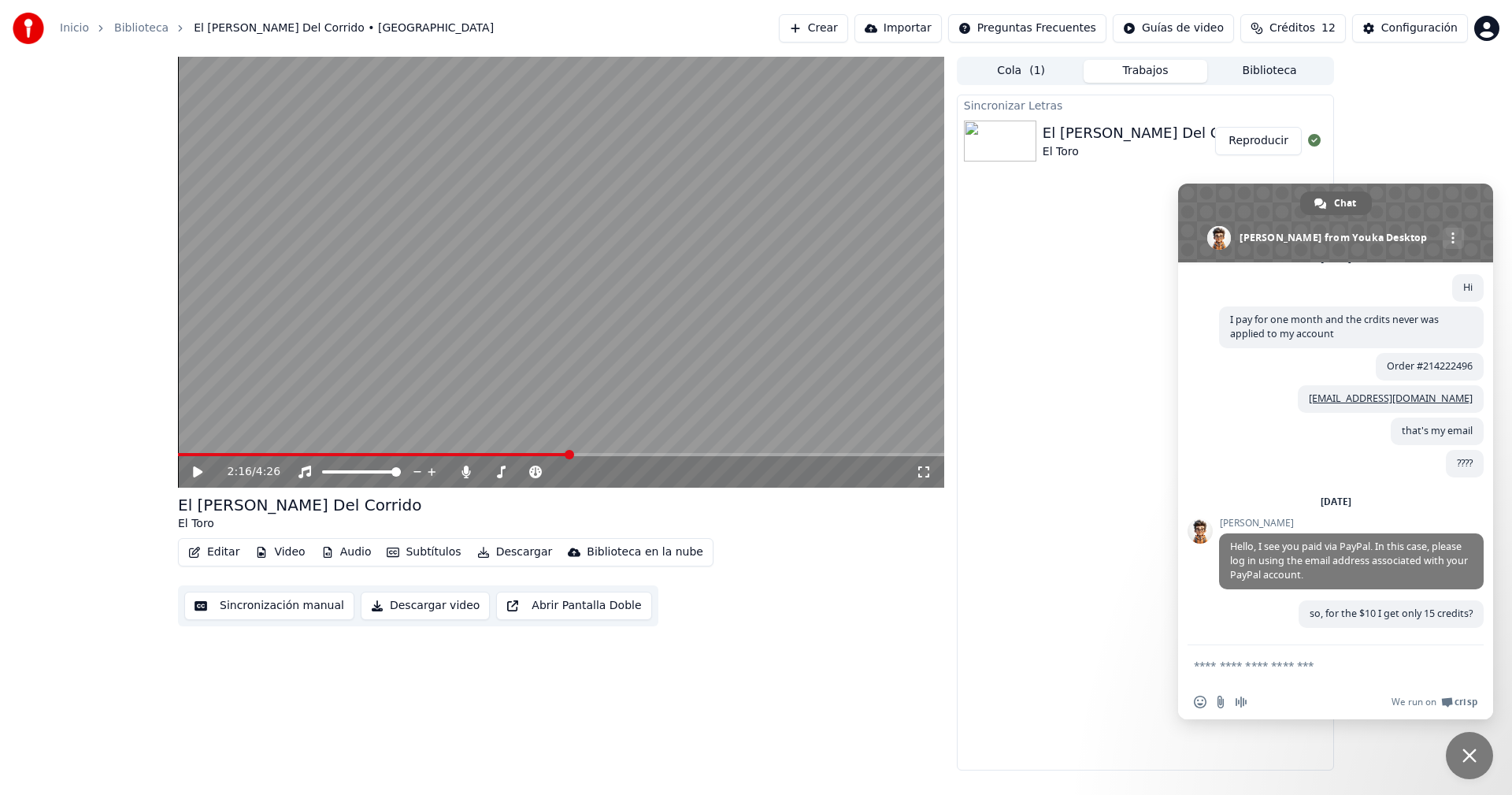
click at [211, 556] on button "Editar" at bounding box center [214, 552] width 64 height 22
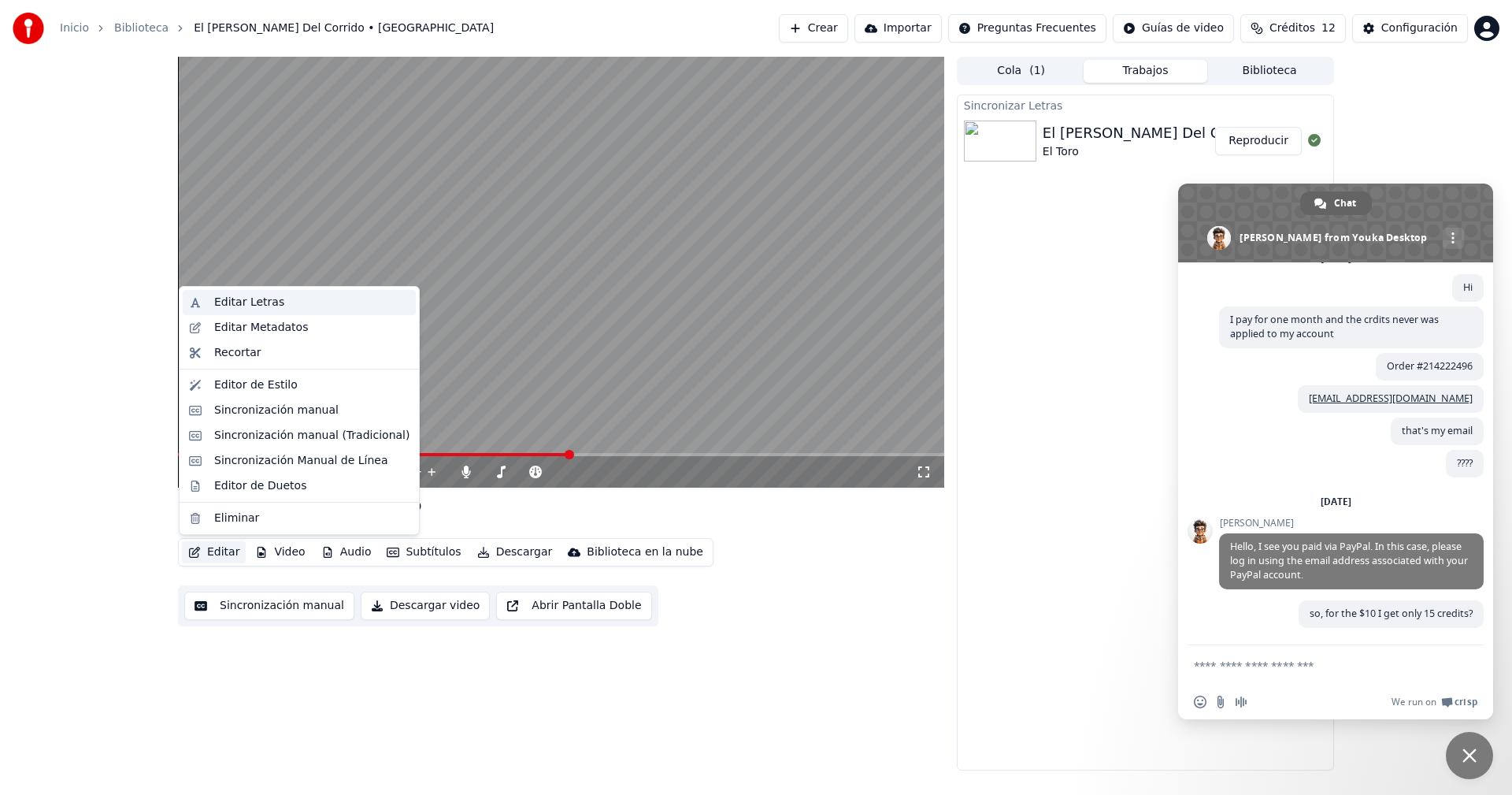
click at [280, 308] on div "Editar Letras" at bounding box center [311, 302] width 195 height 15
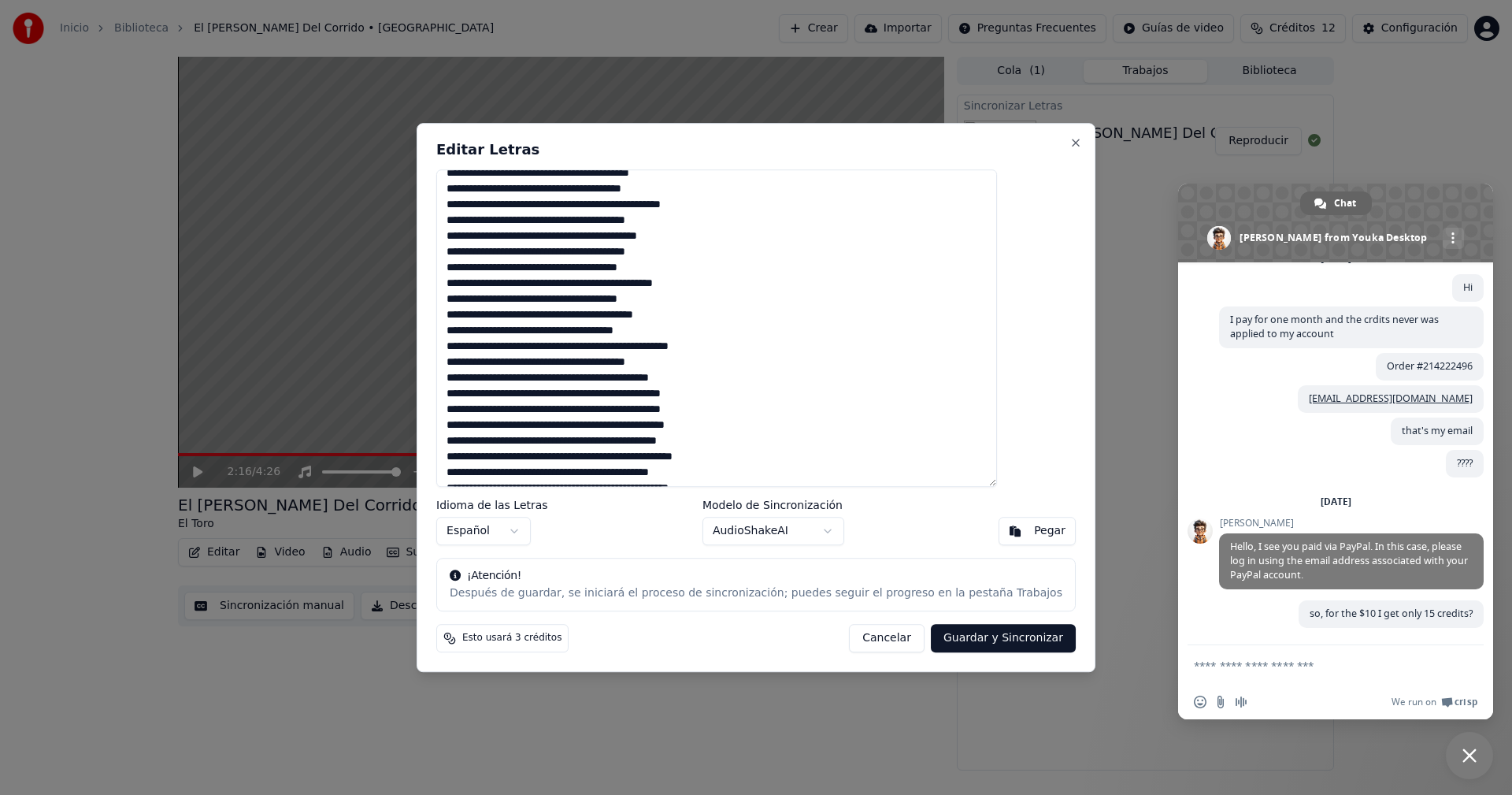
scroll to position [0, 0]
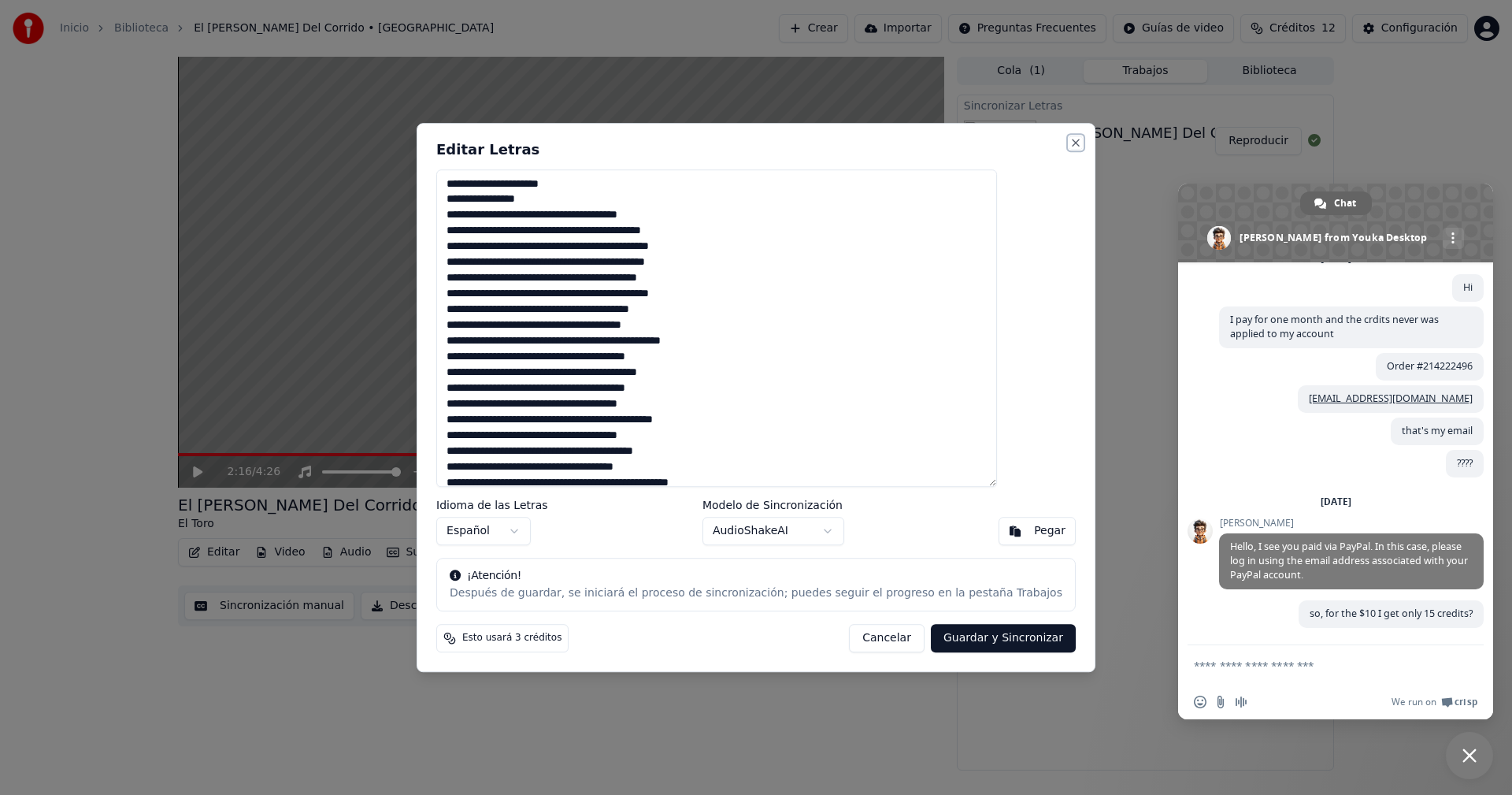
click at [1069, 144] on button "Close" at bounding box center [1075, 142] width 13 height 13
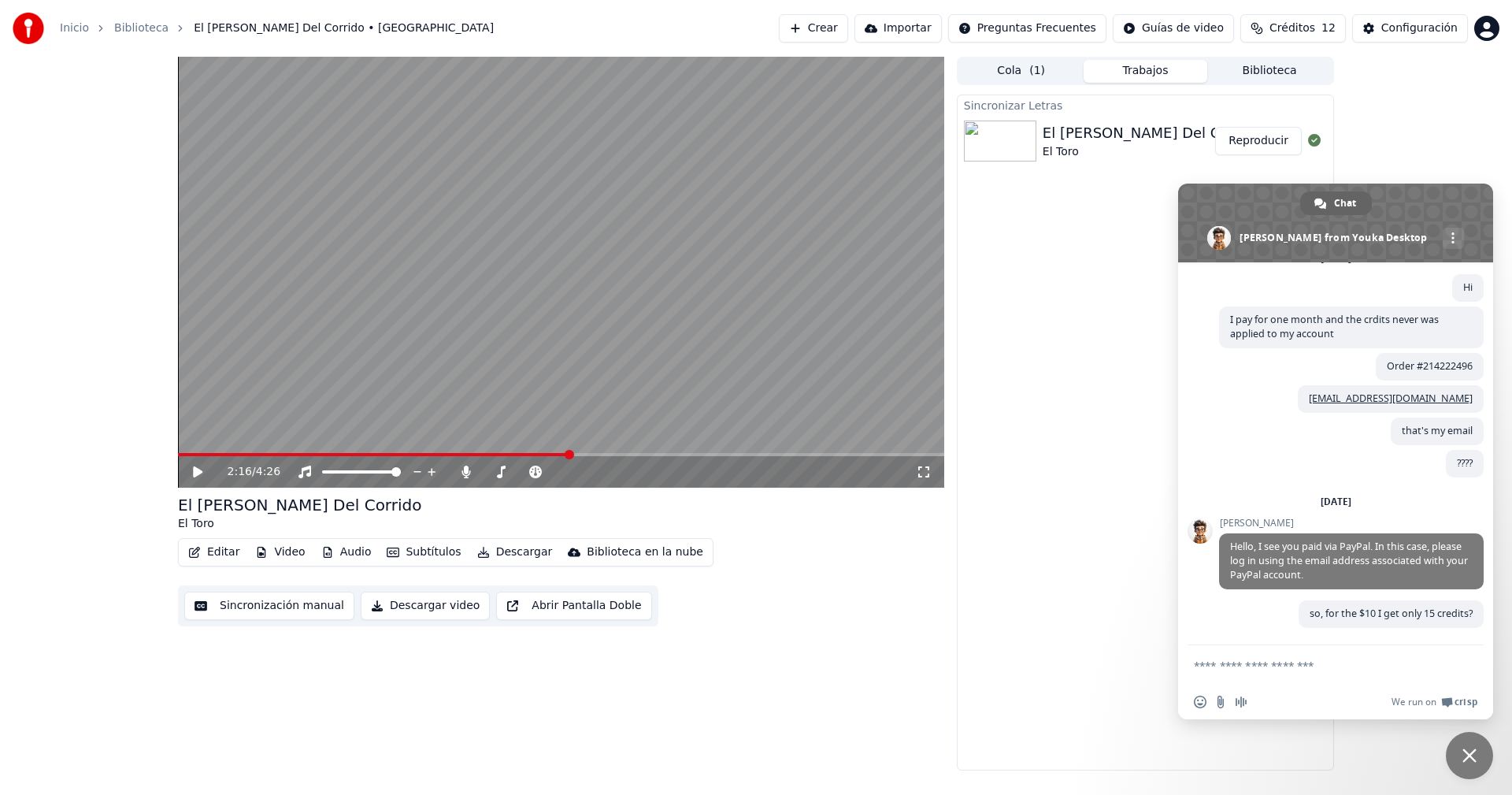
click at [202, 470] on icon at bounding box center [209, 471] width 37 height 13
click at [203, 552] on button "Editar" at bounding box center [214, 552] width 64 height 22
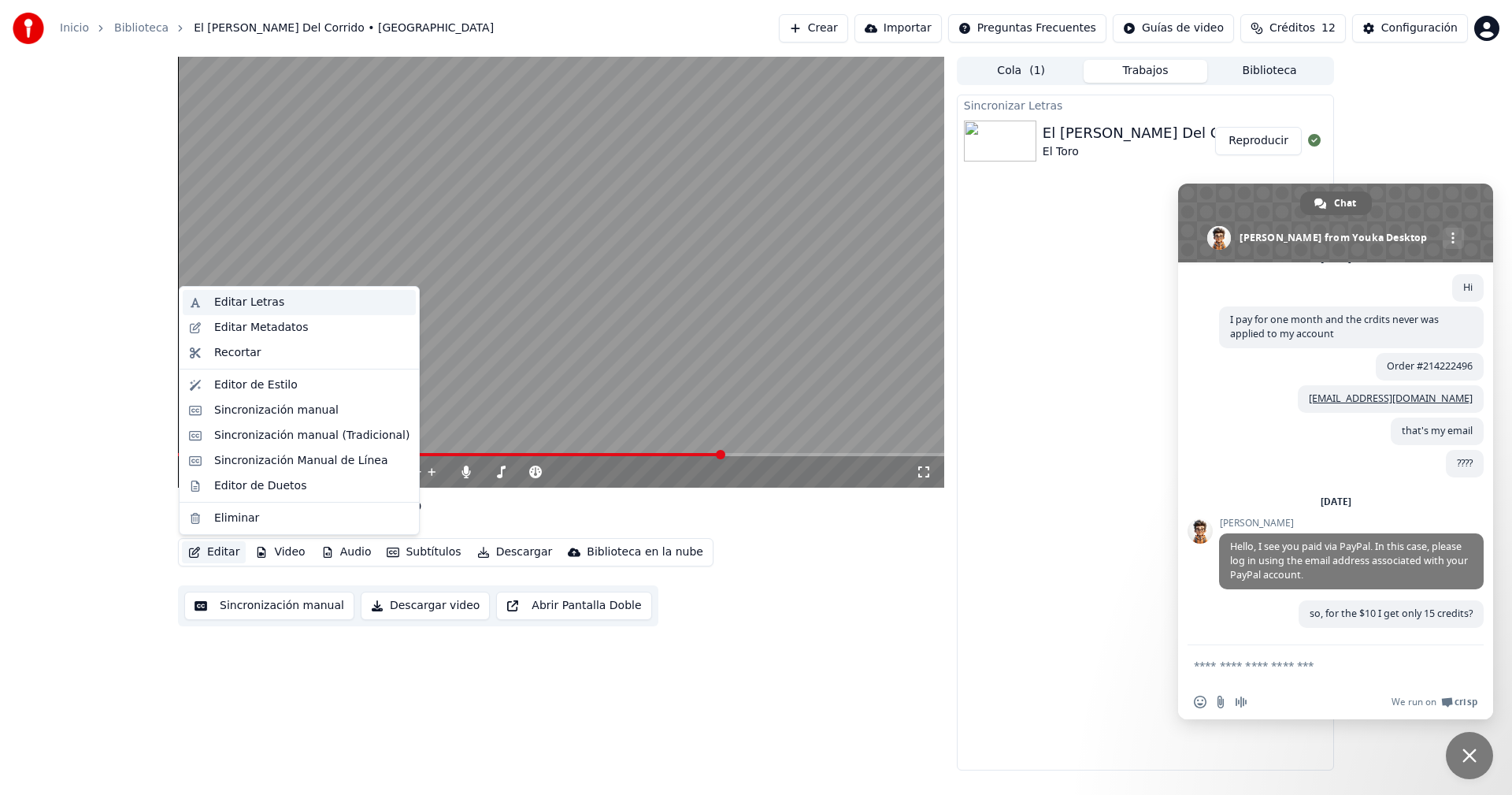
click at [279, 305] on div "Editar Letras" at bounding box center [311, 302] width 195 height 15
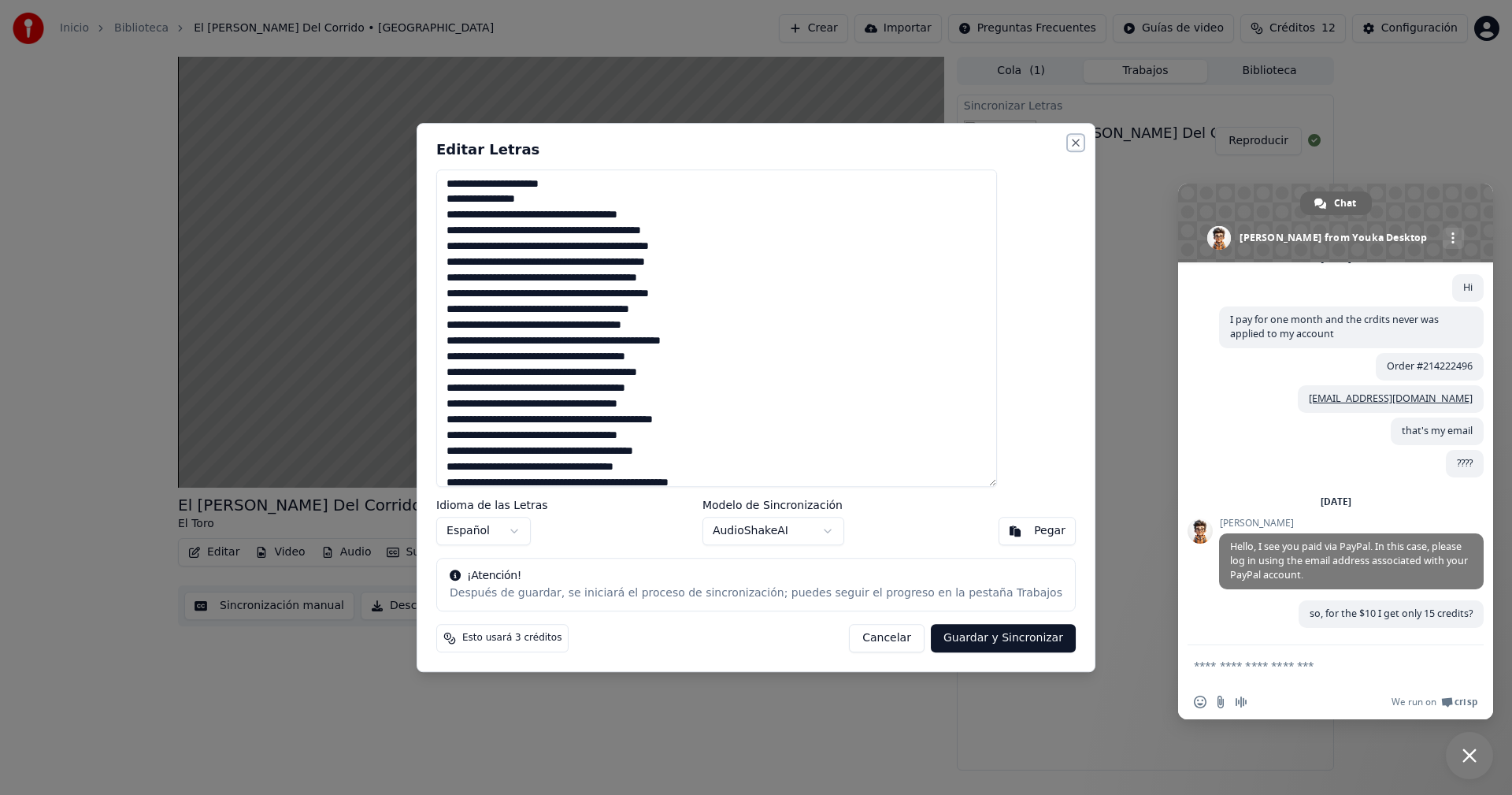
click at [1069, 145] on button "Close" at bounding box center [1075, 142] width 13 height 13
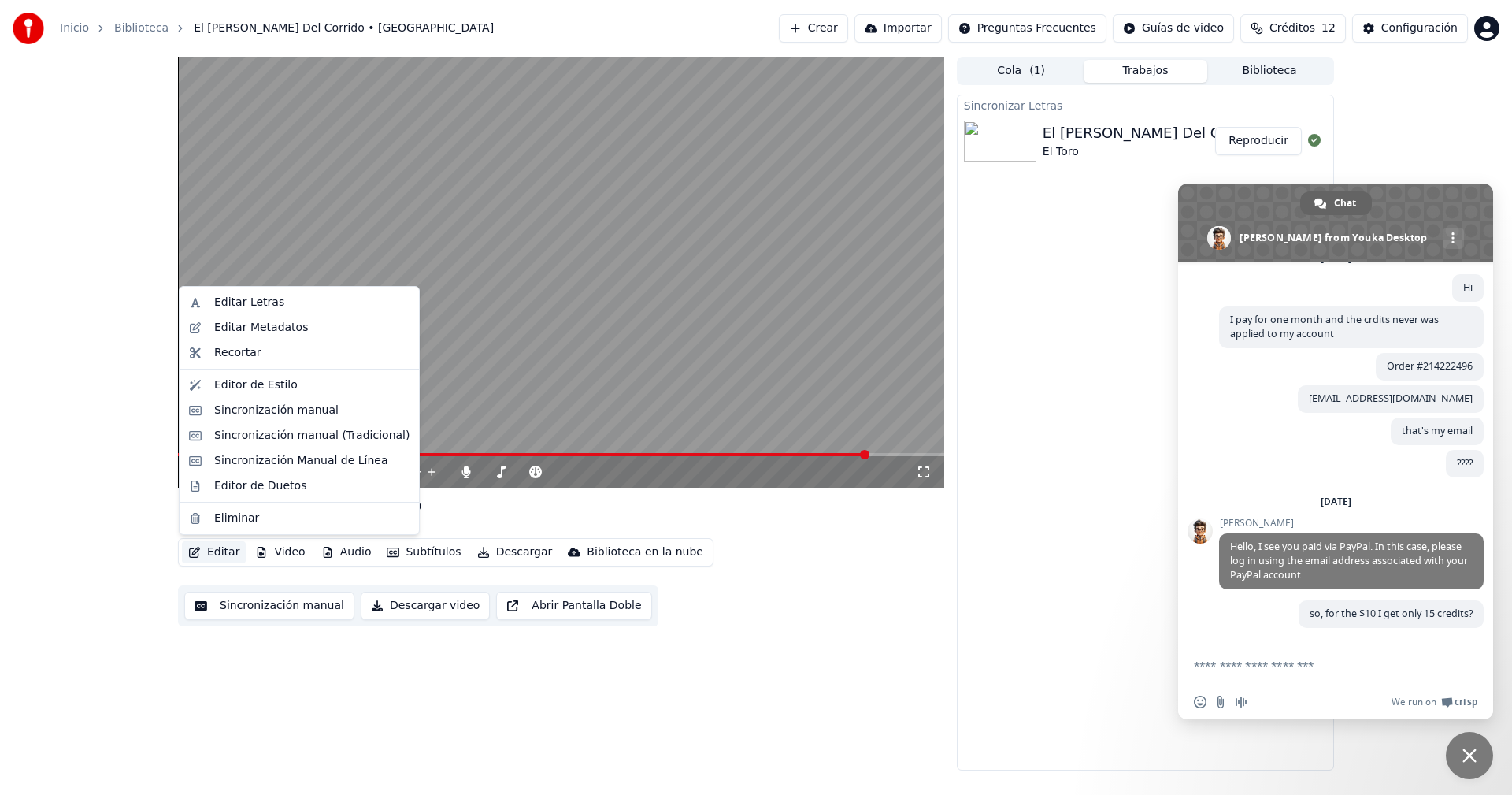
click at [217, 549] on button "Editar" at bounding box center [214, 552] width 64 height 22
click at [257, 301] on div "Editar Letras" at bounding box center [249, 302] width 70 height 15
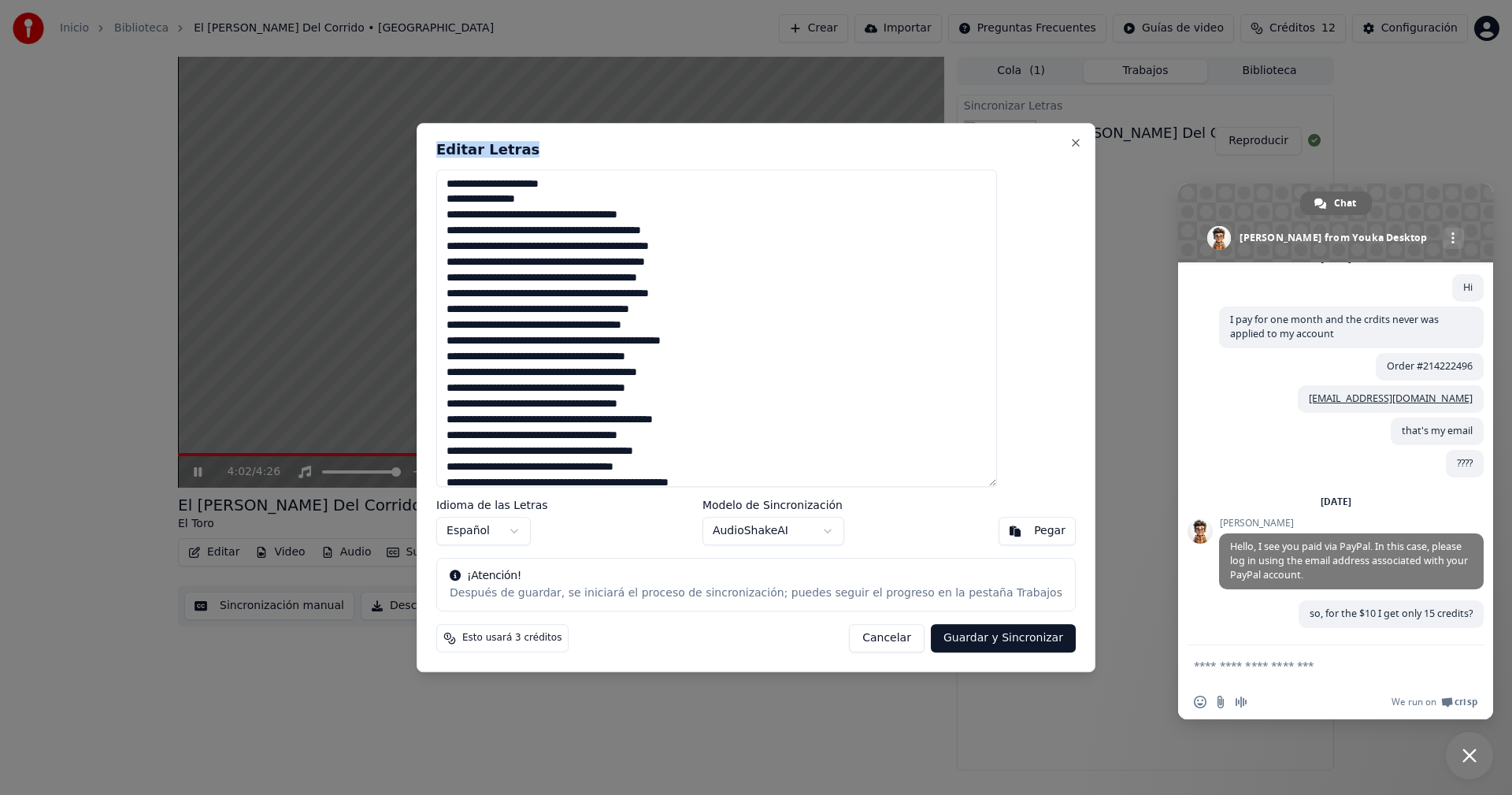
drag, startPoint x: 717, startPoint y: 135, endPoint x: 767, endPoint y: 120, distance: 52.2
click at [940, 175] on div "Editar Letras Idioma de las Letras Español Modelo de Sincronización AudioShakeA…" at bounding box center [756, 397] width 679 height 550
drag, startPoint x: 672, startPoint y: 418, endPoint x: 648, endPoint y: 418, distance: 24.0
click at [648, 418] on textarea at bounding box center [716, 328] width 561 height 318
type textarea "**********"
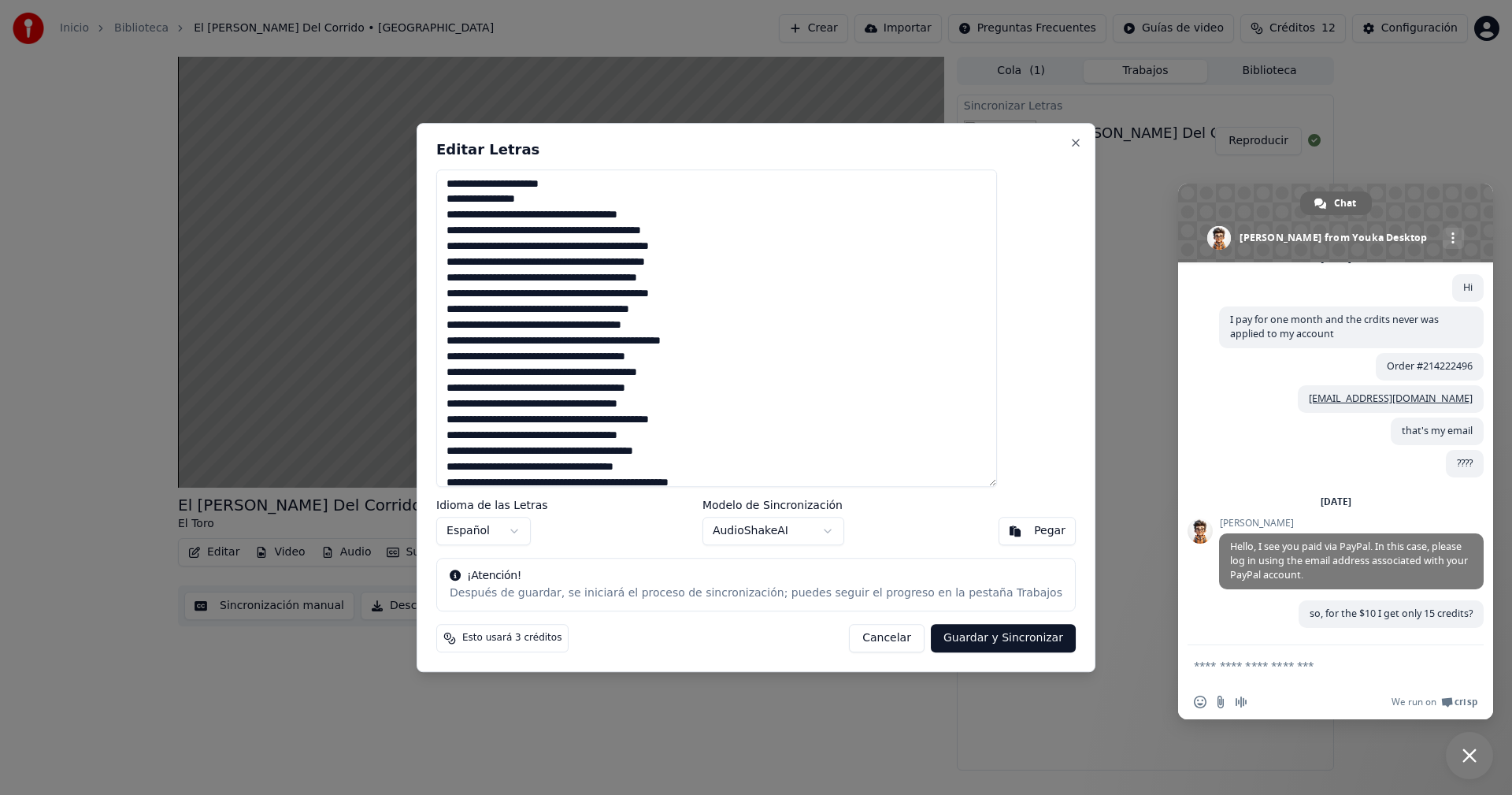
click at [954, 637] on button "Guardar y Sincronizar" at bounding box center [1003, 637] width 145 height 28
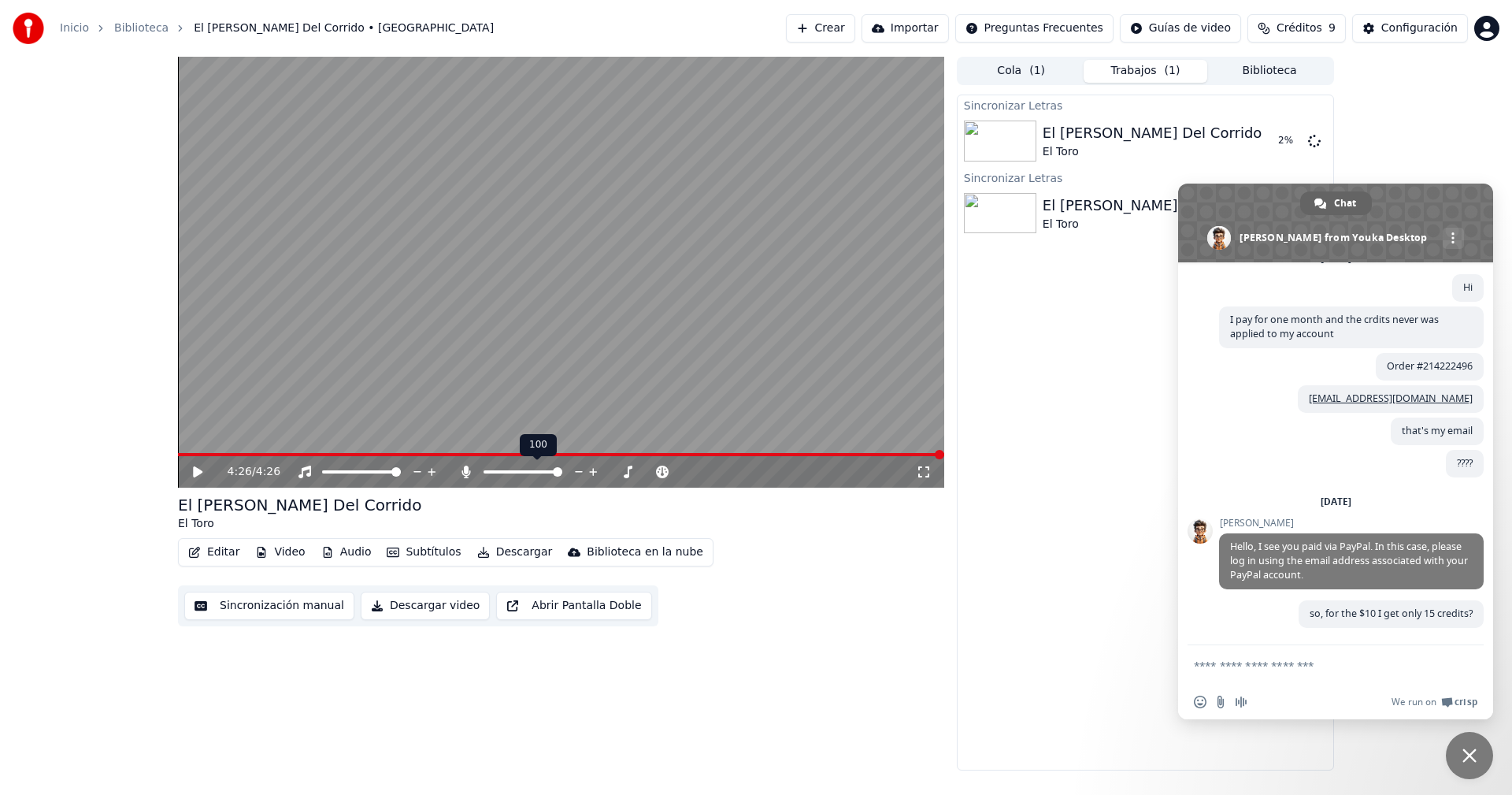
click at [463, 473] on icon at bounding box center [466, 471] width 15 height 13
click at [195, 474] on icon at bounding box center [197, 471] width 9 height 11
click at [1466, 746] on span "Close chat" at bounding box center [1469, 755] width 47 height 47
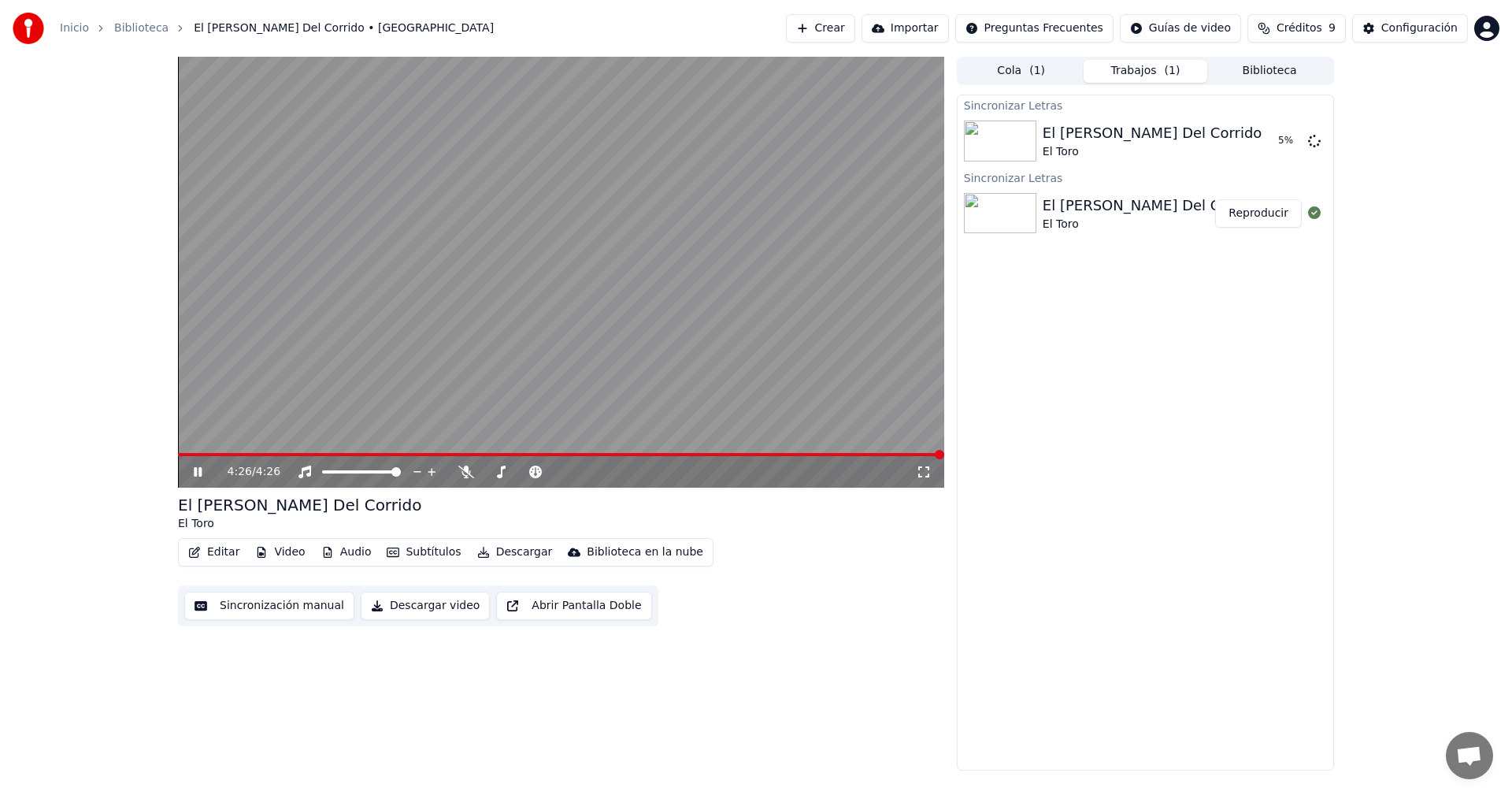
click at [221, 453] on span at bounding box center [561, 455] width 766 height 3
click at [178, 456] on span at bounding box center [178, 455] width 0 height 3
click at [193, 473] on icon at bounding box center [209, 471] width 37 height 13
click at [178, 459] on span at bounding box center [182, 454] width 9 height 9
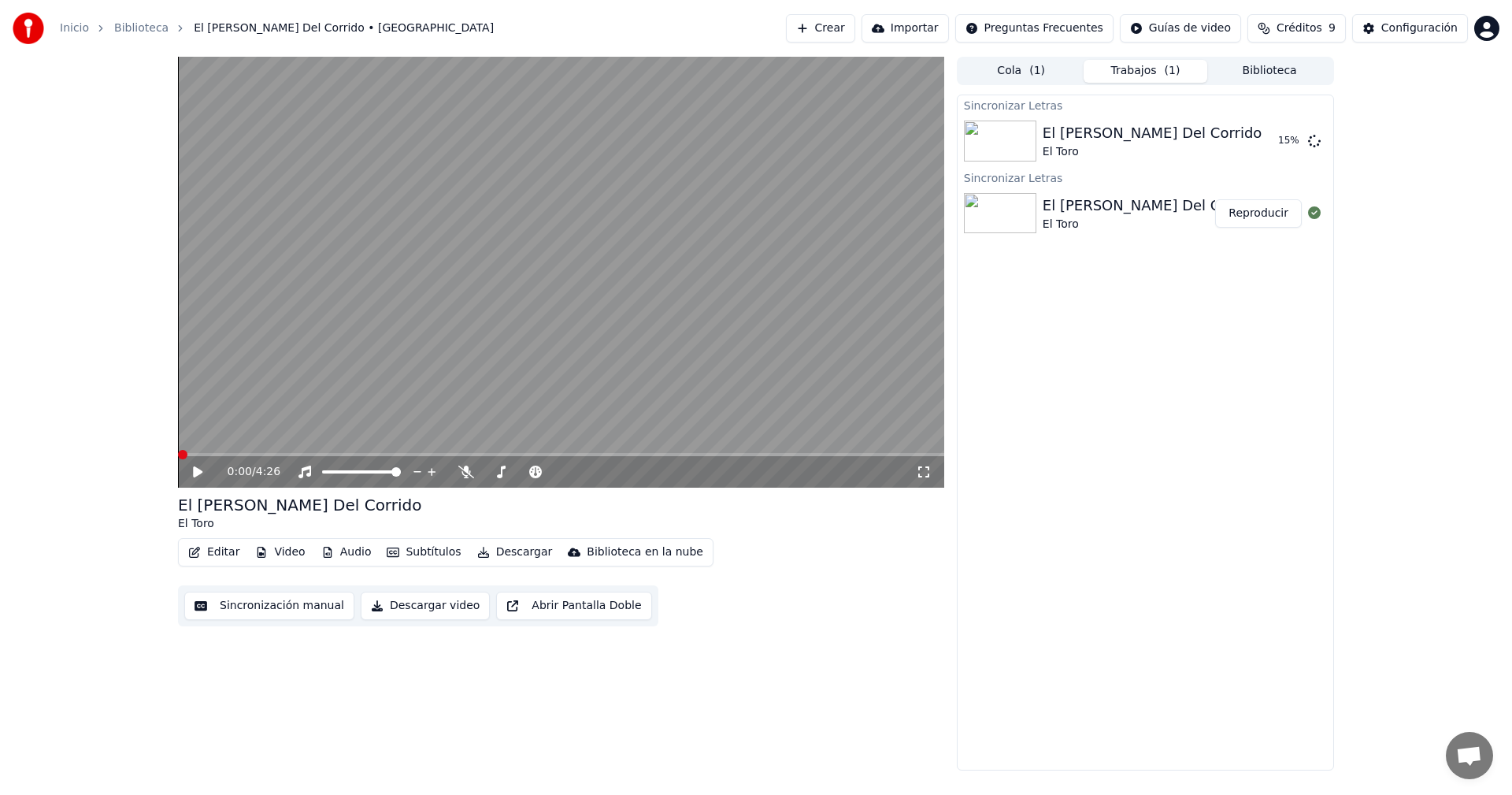
click at [199, 471] on icon at bounding box center [197, 471] width 9 height 11
click at [135, 300] on div "0:00 / 4:26 El [PERSON_NAME] Del Corrido El Toro Editar Video Audio Subtítulos …" at bounding box center [756, 413] width 1512 height 713
click at [178, 459] on span at bounding box center [182, 454] width 9 height 9
click at [321, 333] on video at bounding box center [561, 273] width 766 height 431
click at [192, 473] on icon at bounding box center [209, 471] width 37 height 13
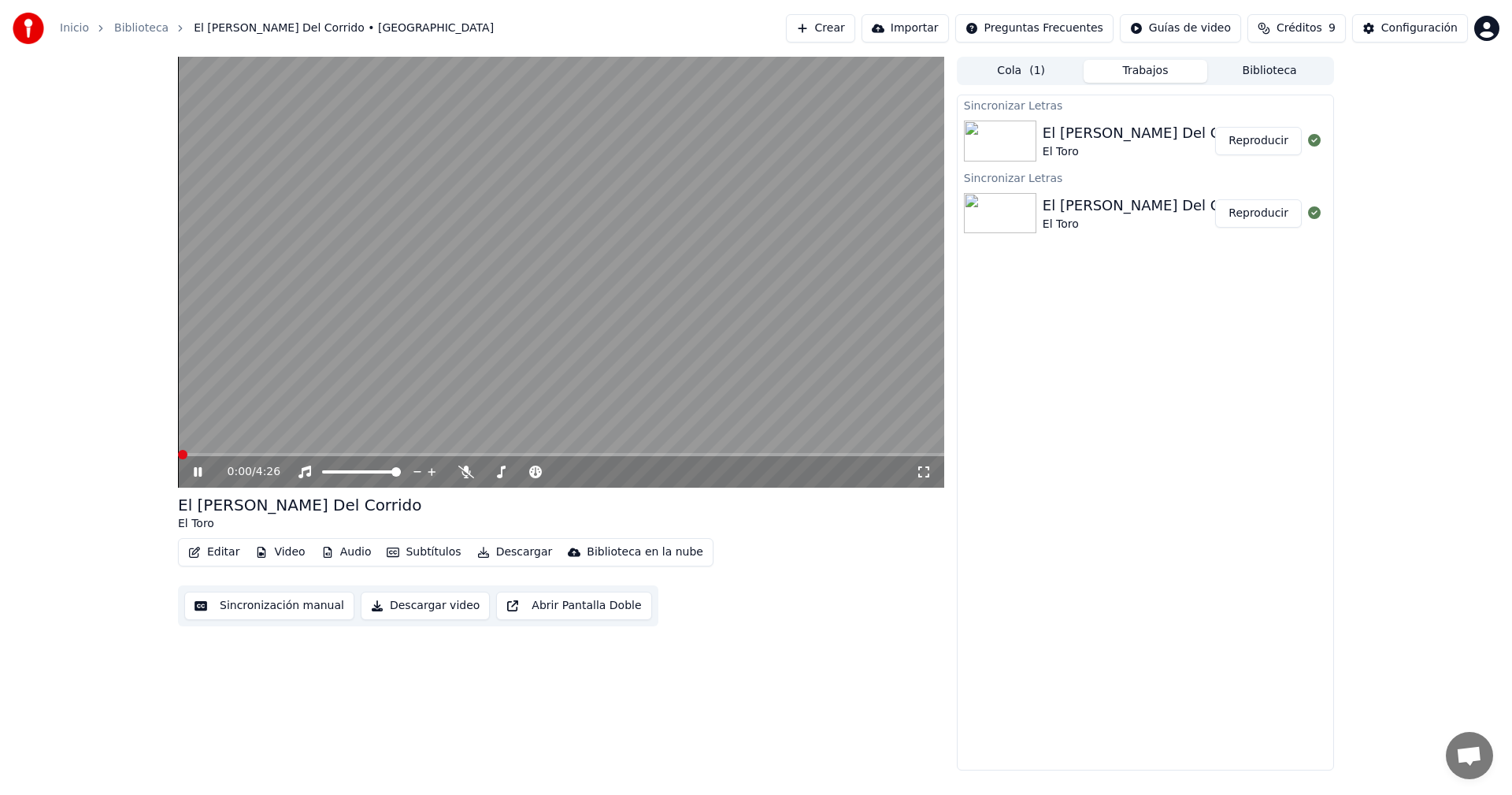
click at [178, 458] on span at bounding box center [182, 454] width 9 height 9
click at [375, 456] on span at bounding box center [561, 455] width 766 height 3
click at [289, 456] on span at bounding box center [293, 454] width 9 height 9
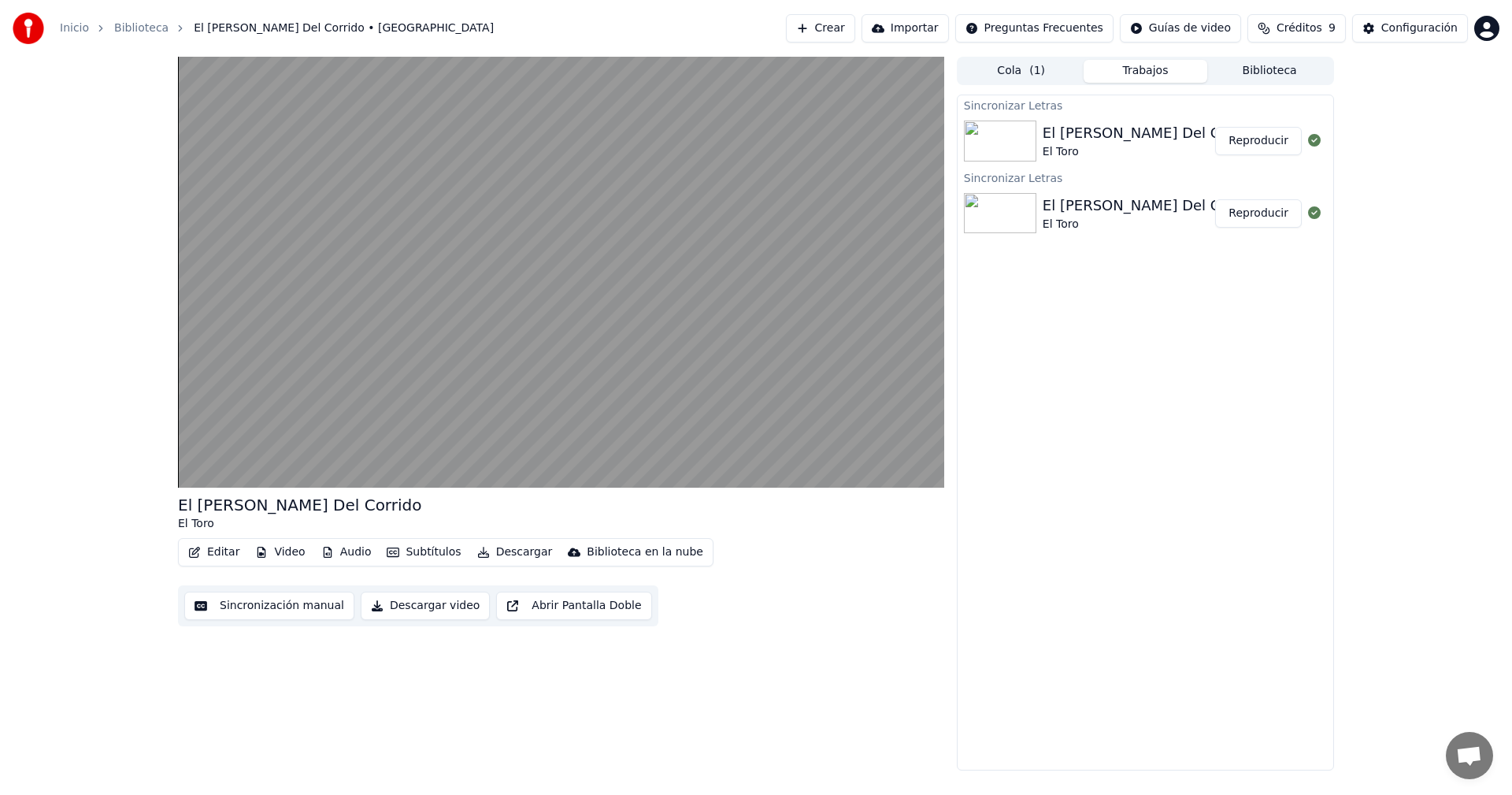
click at [505, 550] on button "Descargar" at bounding box center [515, 552] width 89 height 22
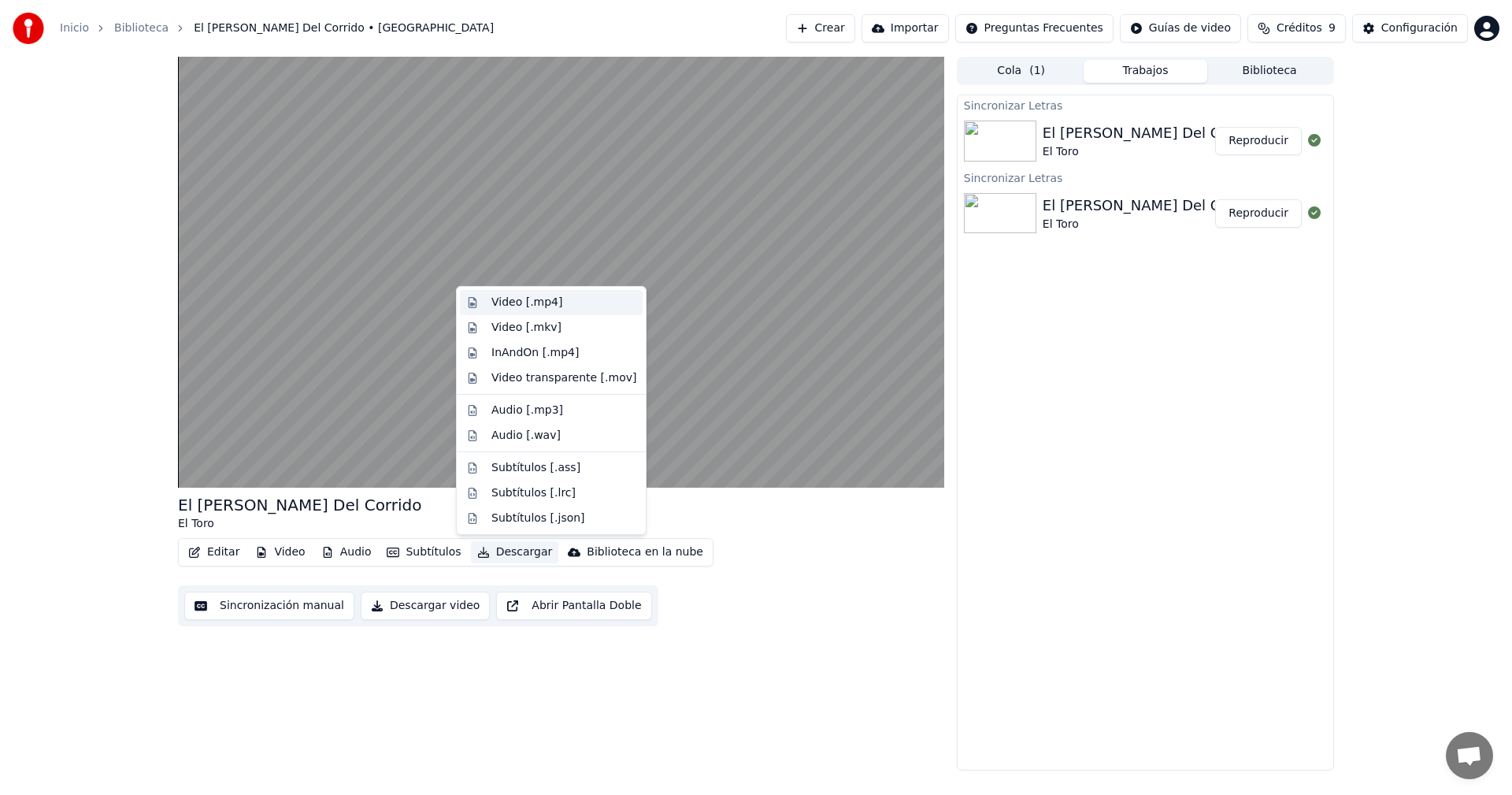
click at [550, 308] on div "Video [.mp4]" at bounding box center [526, 302] width 71 height 15
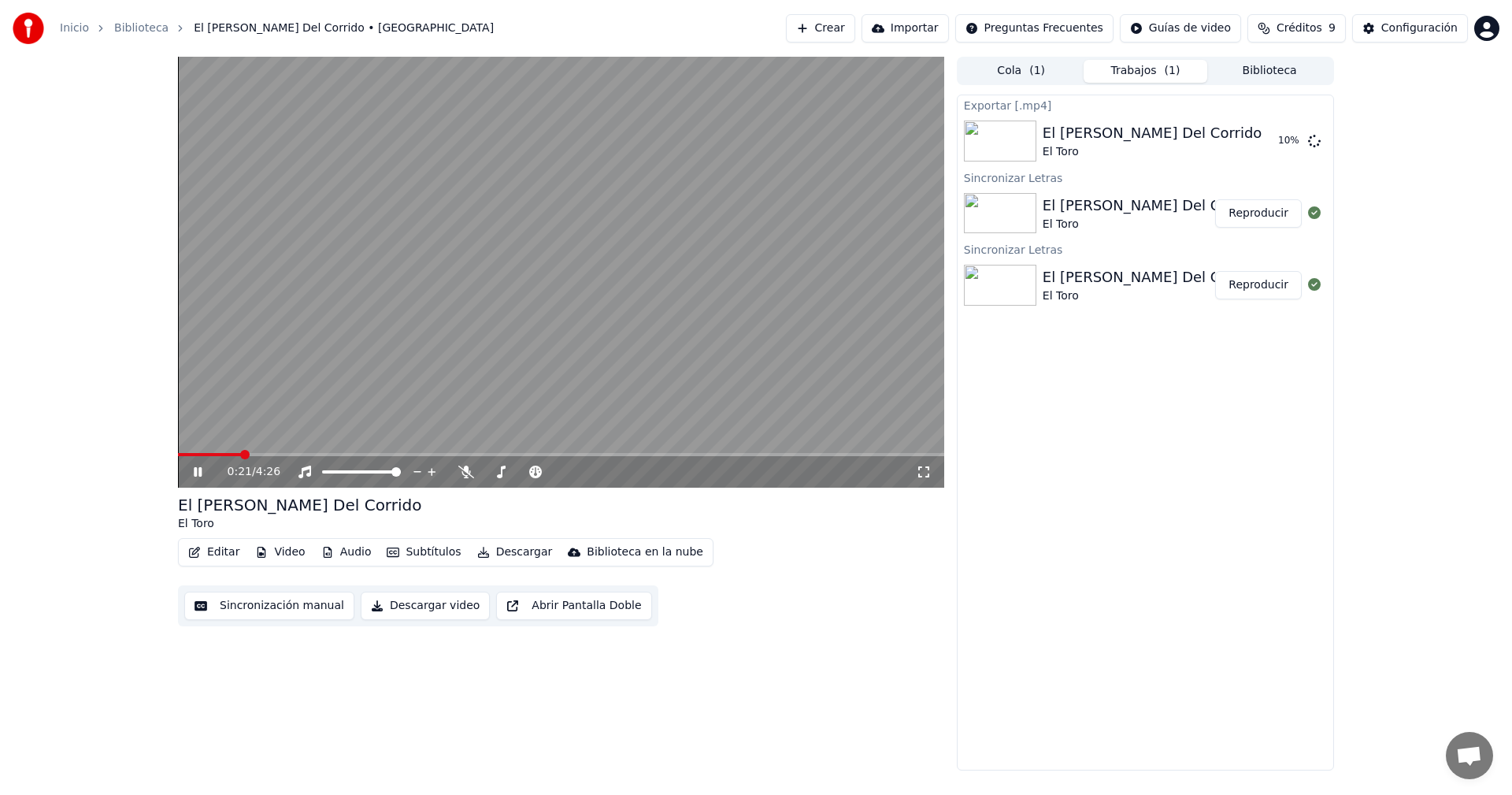
click at [199, 473] on icon at bounding box center [197, 471] width 8 height 9
click at [1279, 133] on button "Mostrar" at bounding box center [1267, 141] width 69 height 28
